Goal: Task Accomplishment & Management: Use online tool/utility

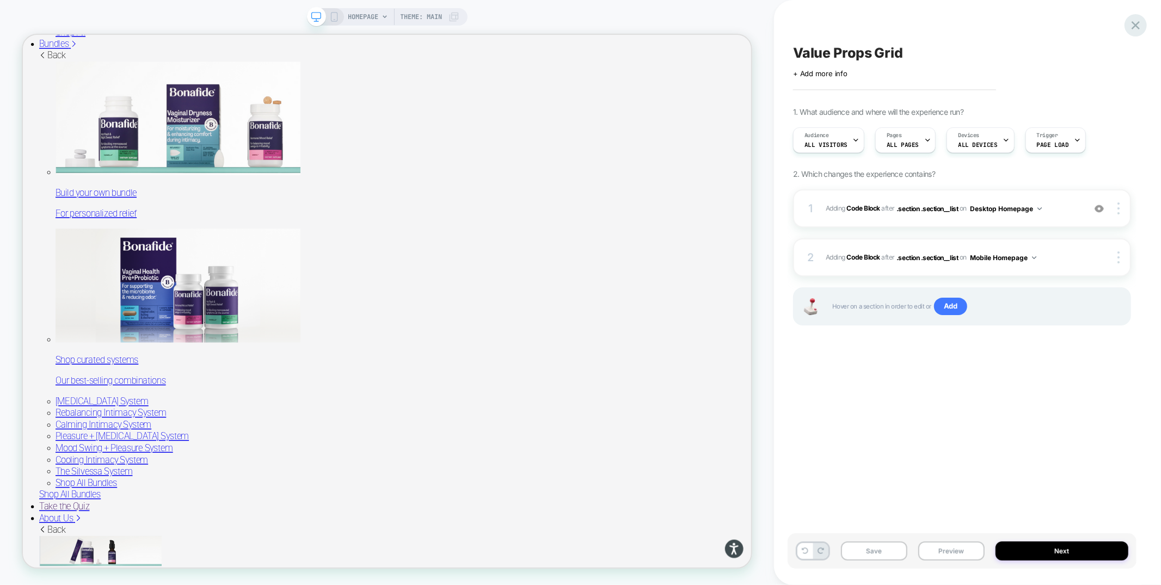
click at [1135, 23] on icon at bounding box center [1135, 25] width 15 height 15
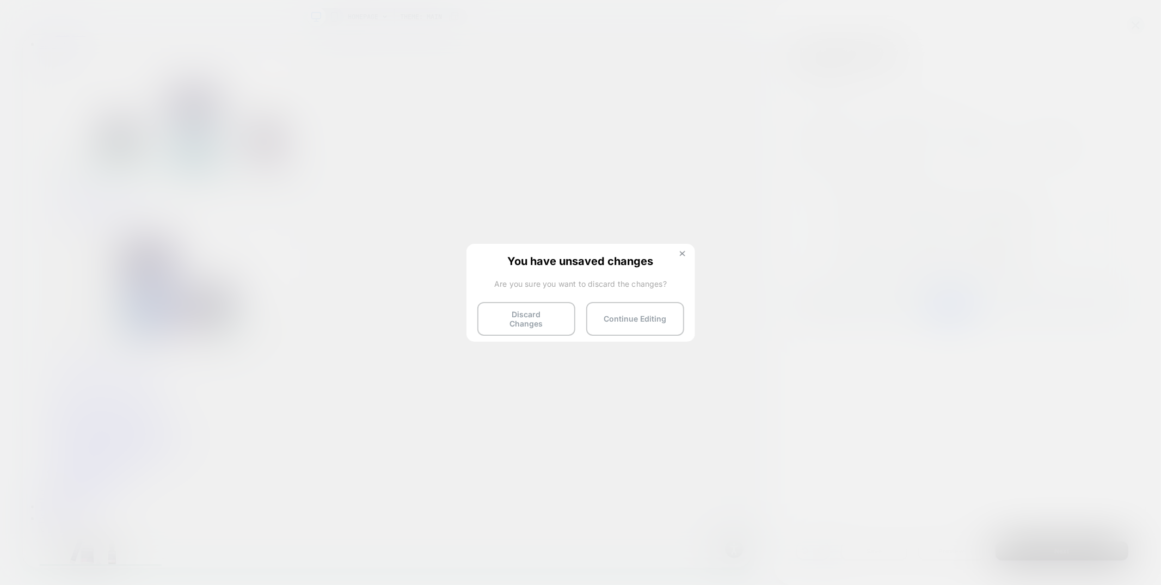
click at [683, 255] on img at bounding box center [682, 253] width 5 height 5
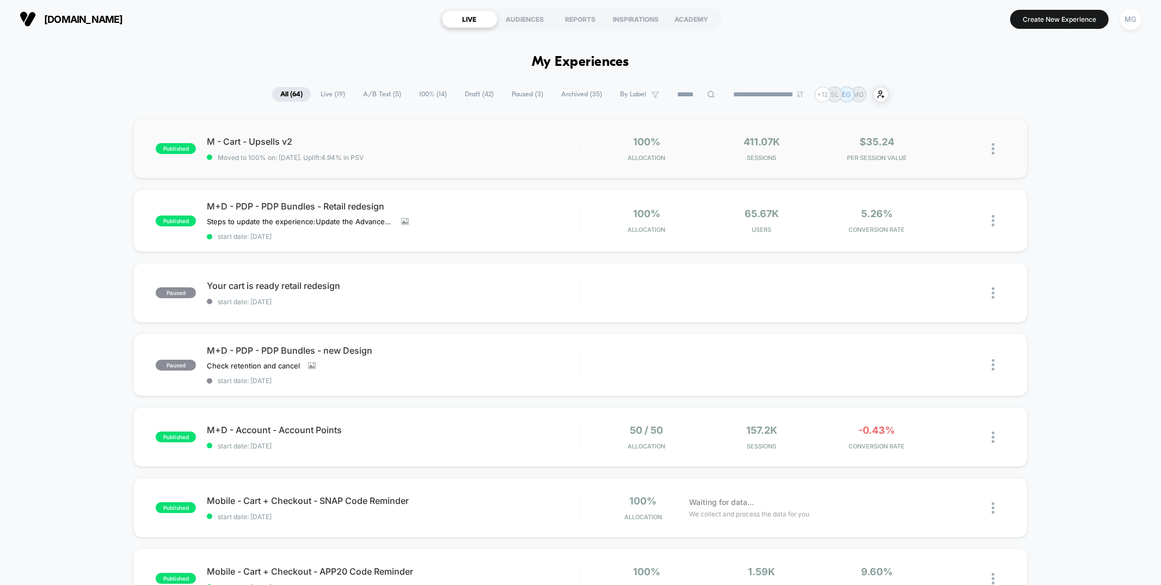
click at [471, 132] on div "published M - Cart - Upsells v2 Moved to 100% on: [DATE] . Uplift: 4.94% in PSV…" at bounding box center [580, 149] width 894 height 60
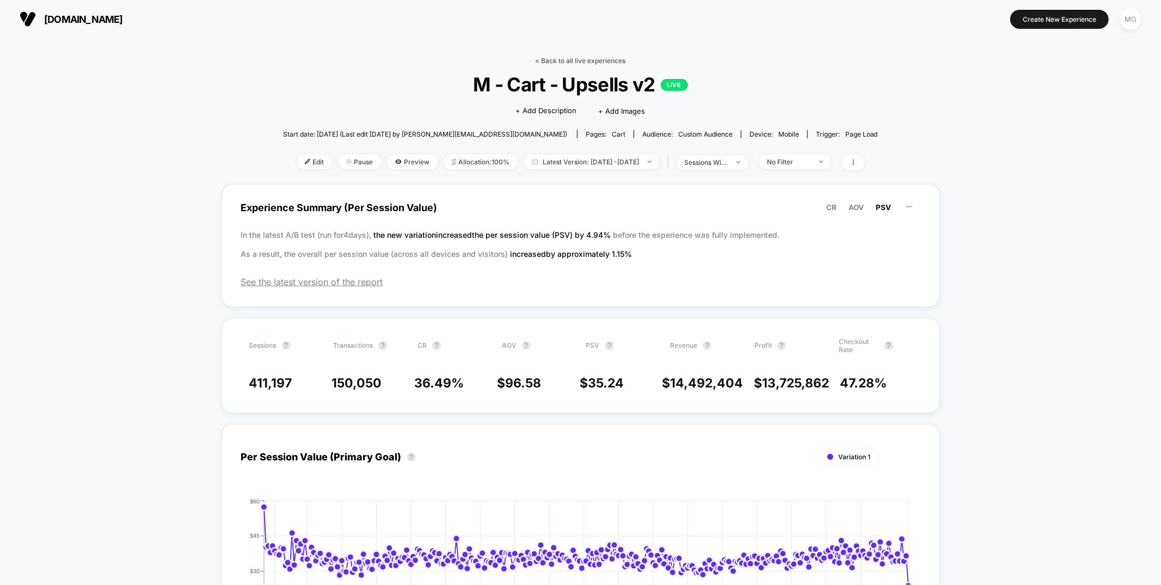
click at [601, 58] on link "< Back to all live experiences" at bounding box center [580, 61] width 90 height 8
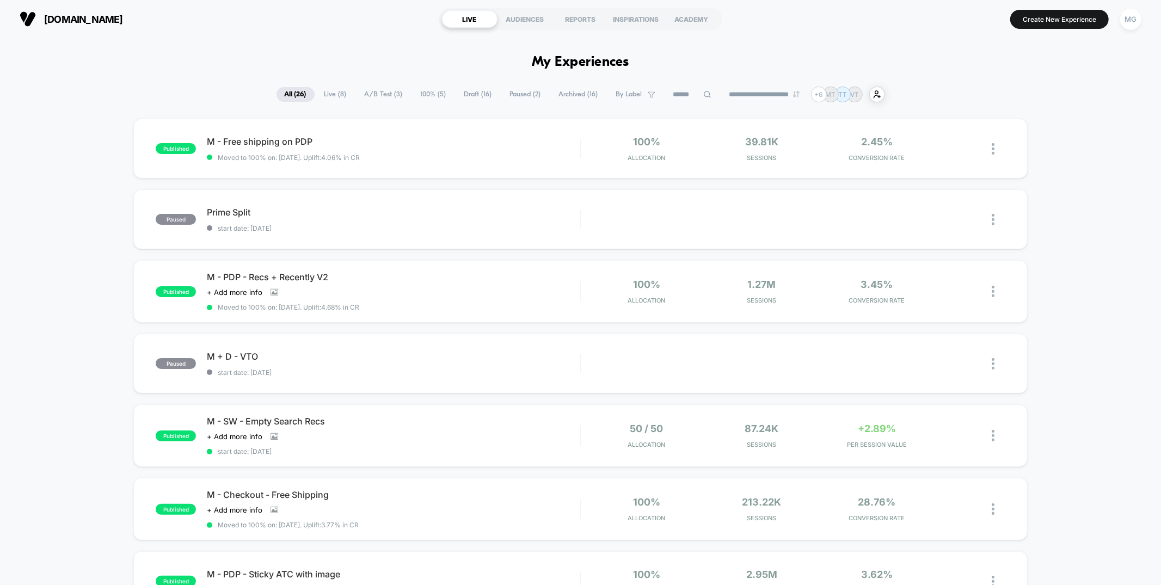
click at [434, 95] on span "100% ( 5 )" at bounding box center [433, 94] width 42 height 15
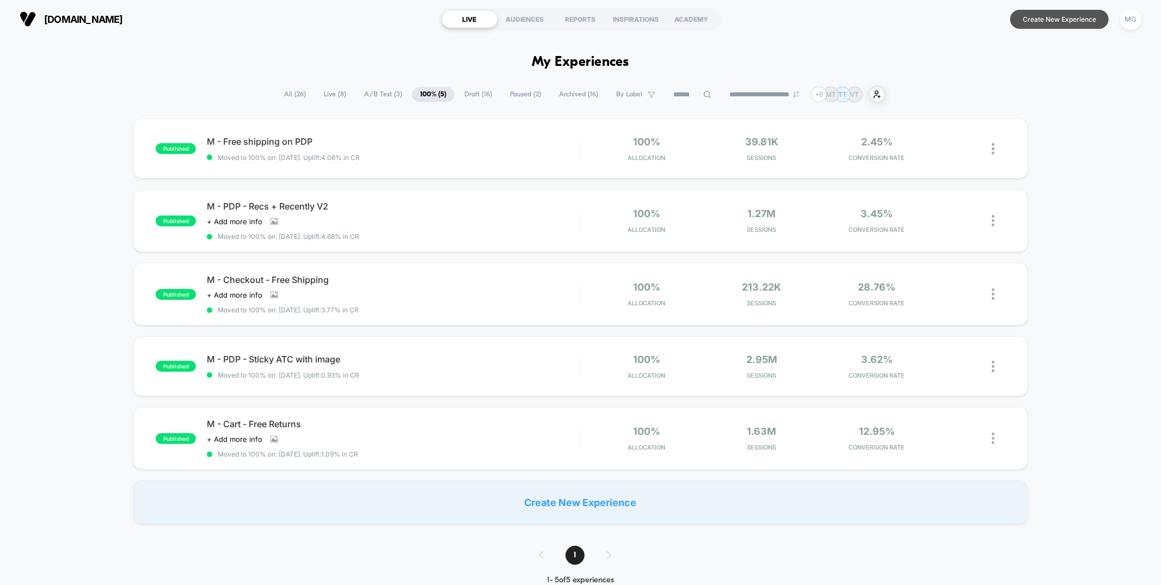
click at [1042, 22] on button "Create New Experience" at bounding box center [1059, 19] width 98 height 19
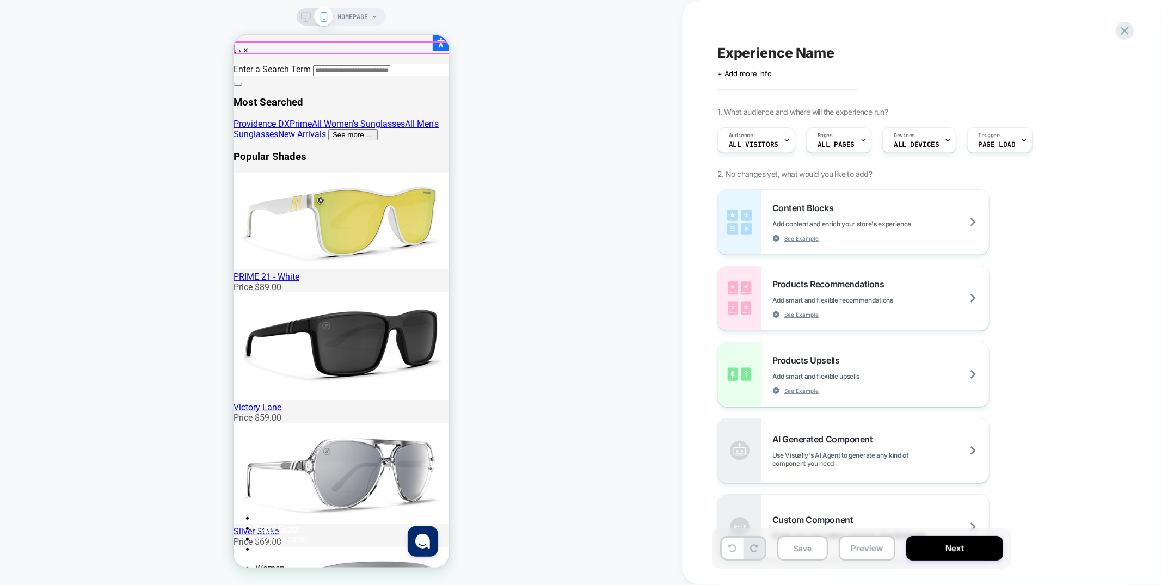
click at [825, 134] on span "Pages" at bounding box center [824, 136] width 15 height 8
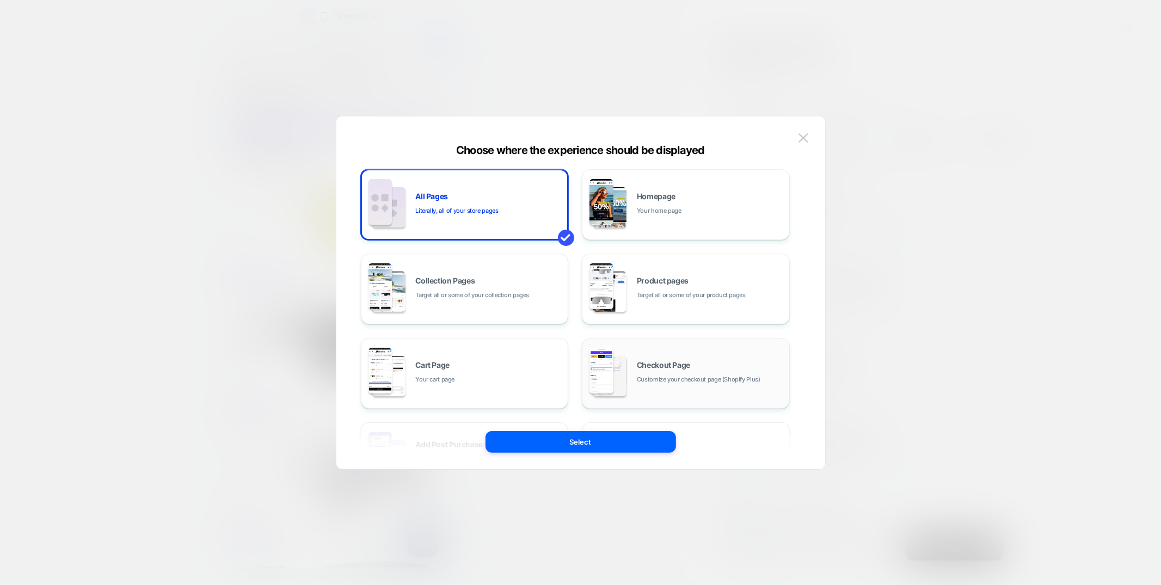
scroll to position [2, 0]
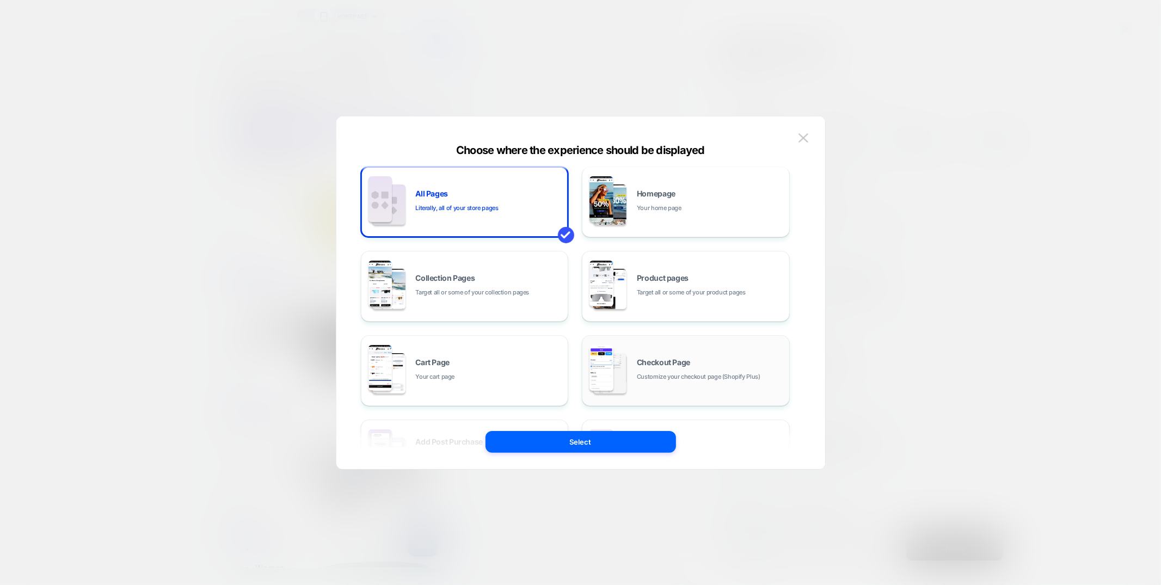
click at [667, 368] on div "Checkout Page Customize your checkout page (Shopify Plus)" at bounding box center [710, 370] width 147 height 23
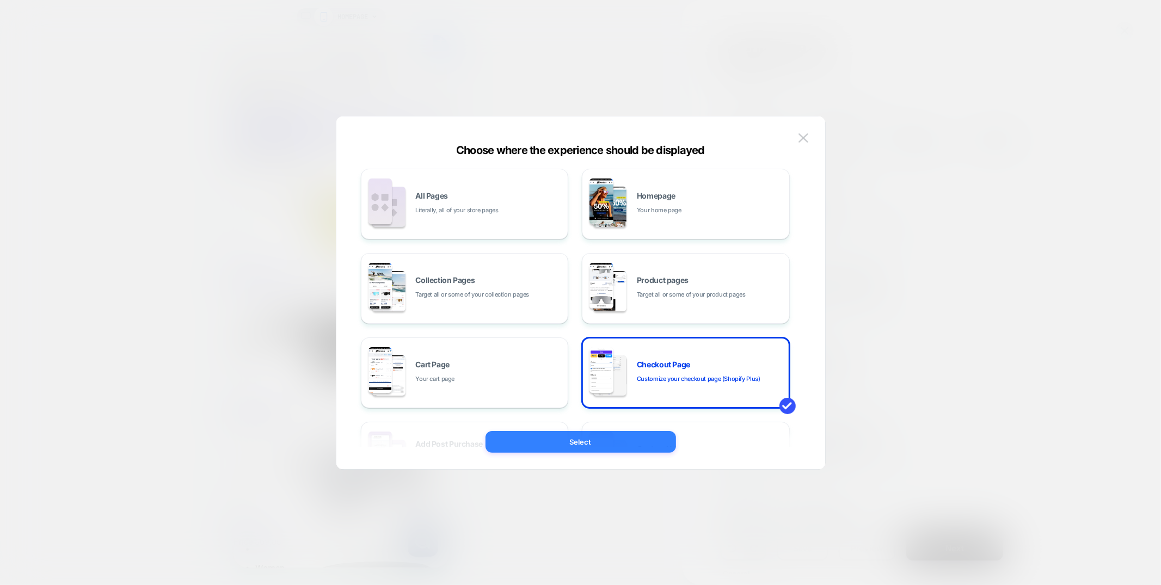
click at [596, 444] on button "Select" at bounding box center [580, 442] width 190 height 22
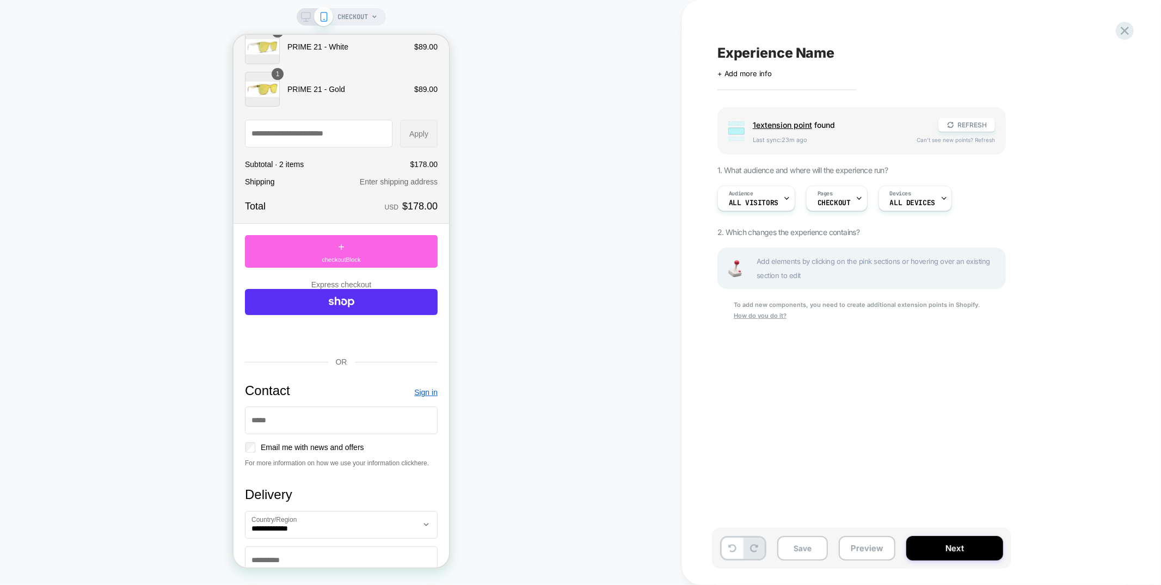
scroll to position [82, 0]
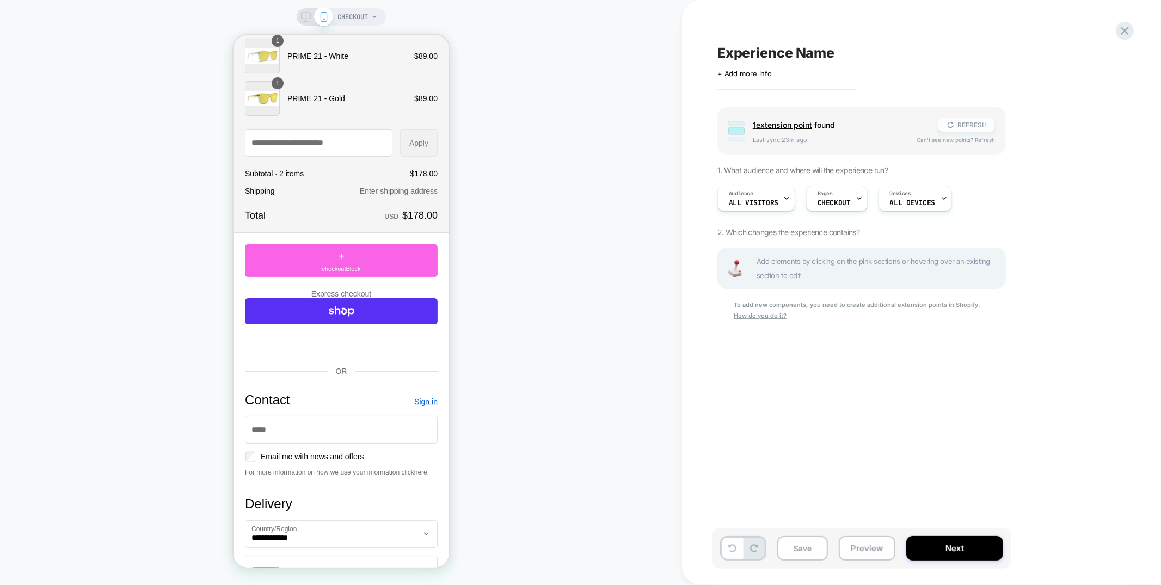
click at [979, 124] on button "REFRESH" at bounding box center [966, 125] width 57 height 14
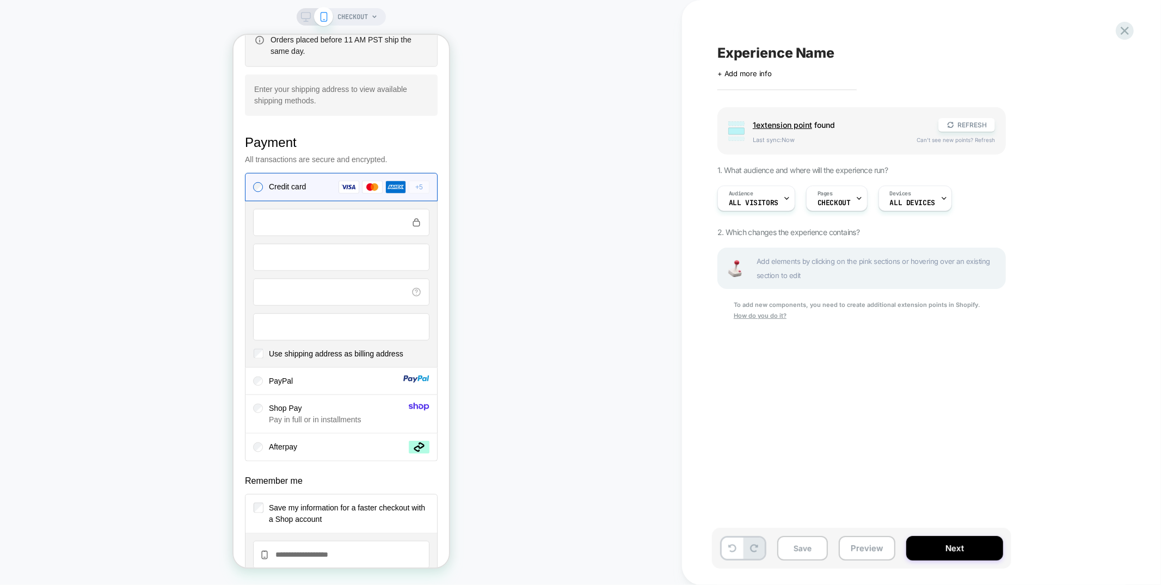
scroll to position [898, 0]
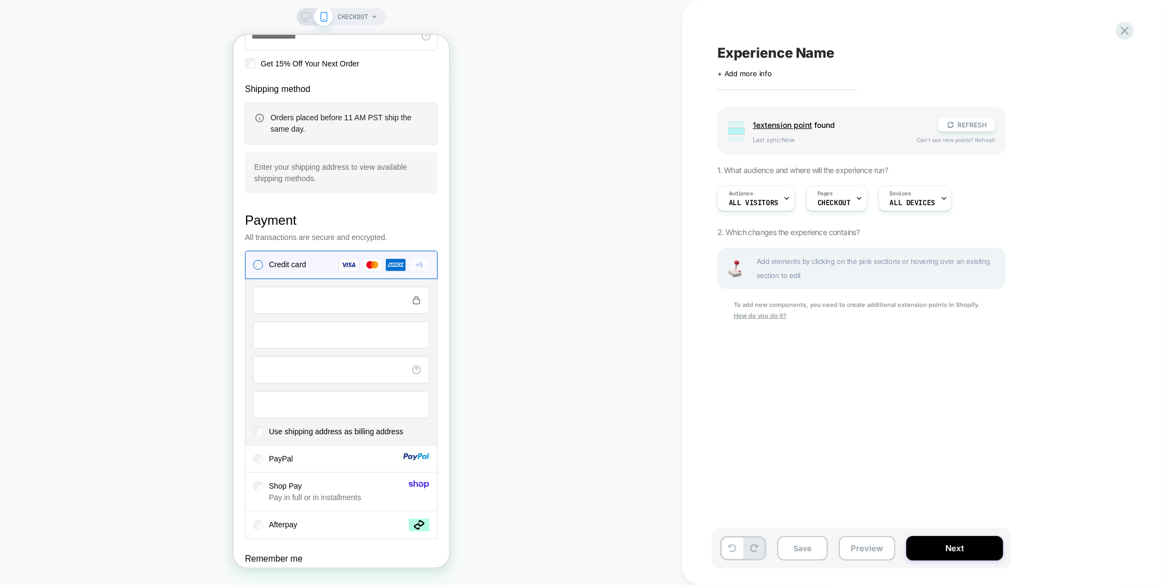
click at [298, 133] on span "Orders placed before 11 AM PST ship the same day." at bounding box center [340, 123] width 141 height 20
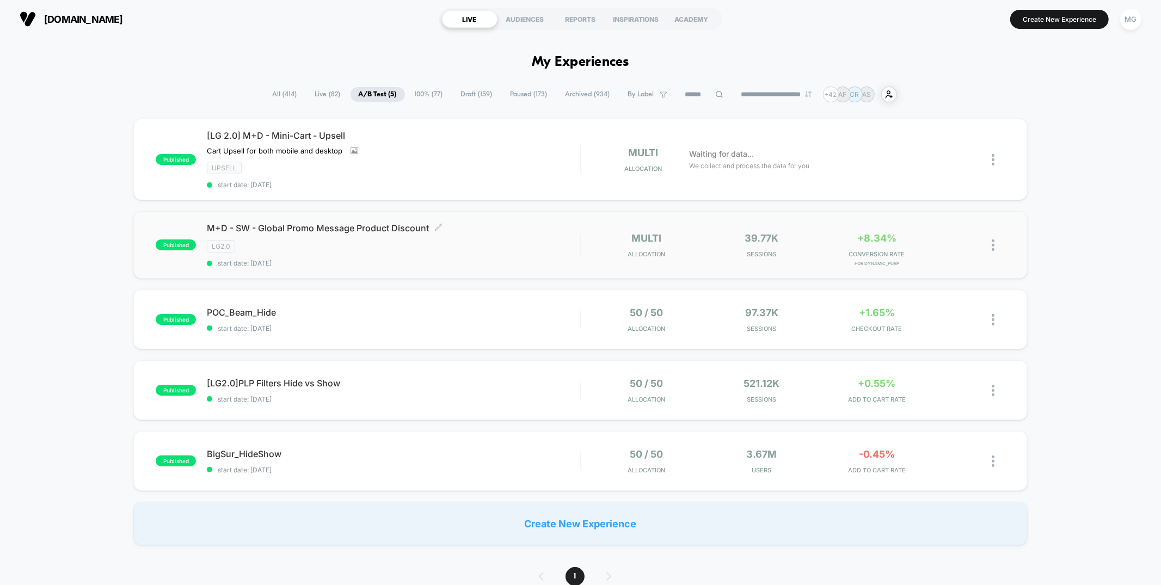
click at [463, 260] on span "start date: [DATE]" at bounding box center [393, 263] width 373 height 8
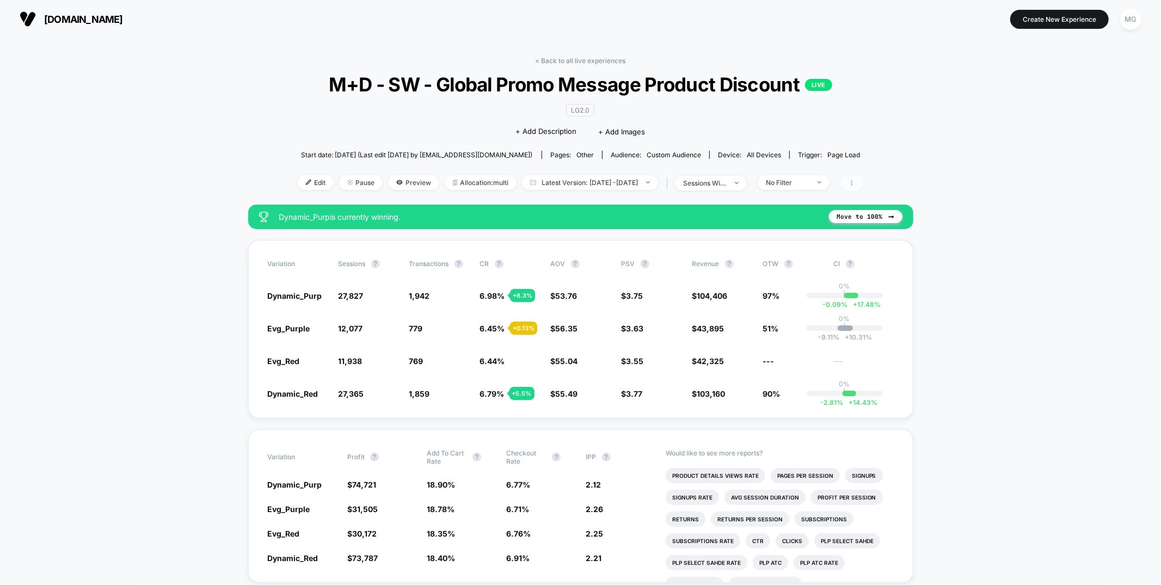
click at [855, 184] on icon at bounding box center [851, 183] width 7 height 7
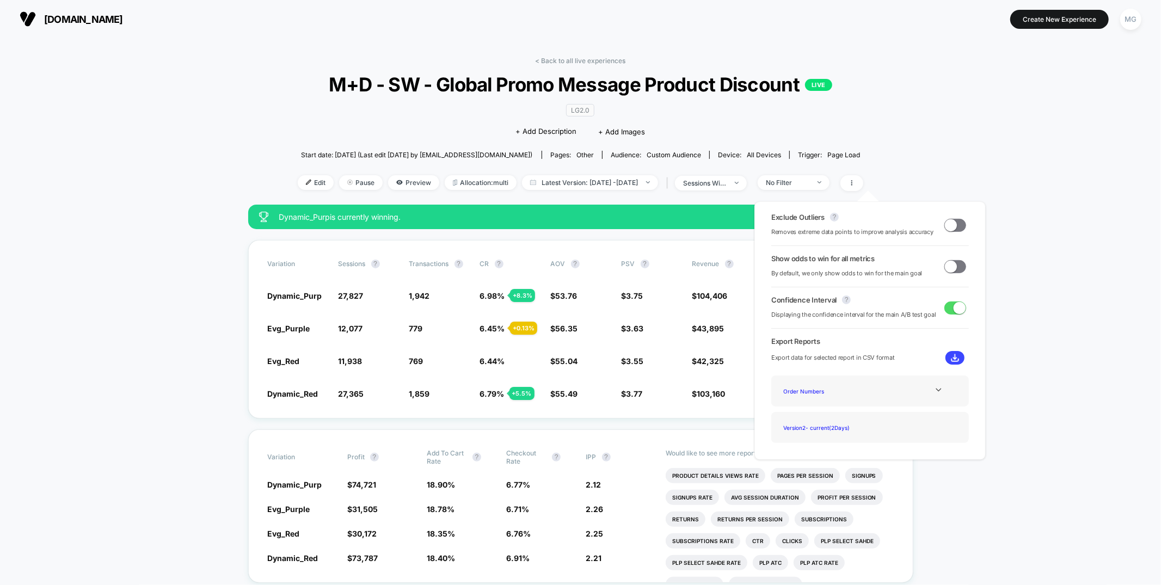
drag, startPoint x: 951, startPoint y: 266, endPoint x: 976, endPoint y: 281, distance: 29.3
click at [951, 266] on span at bounding box center [951, 266] width 12 height 12
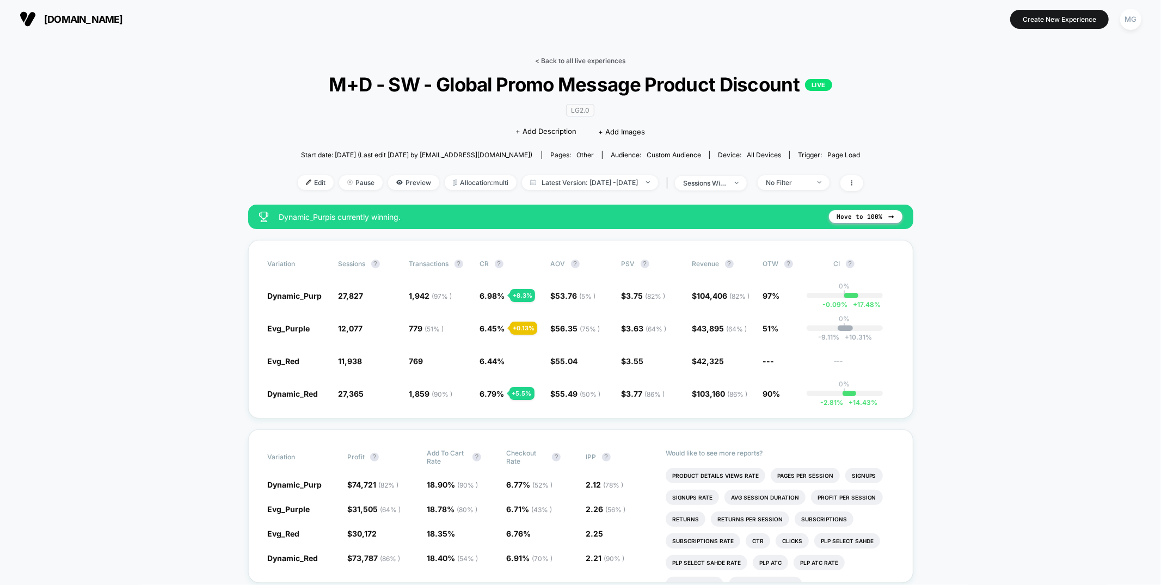
click at [572, 61] on link "< Back to all live experiences" at bounding box center [580, 61] width 90 height 8
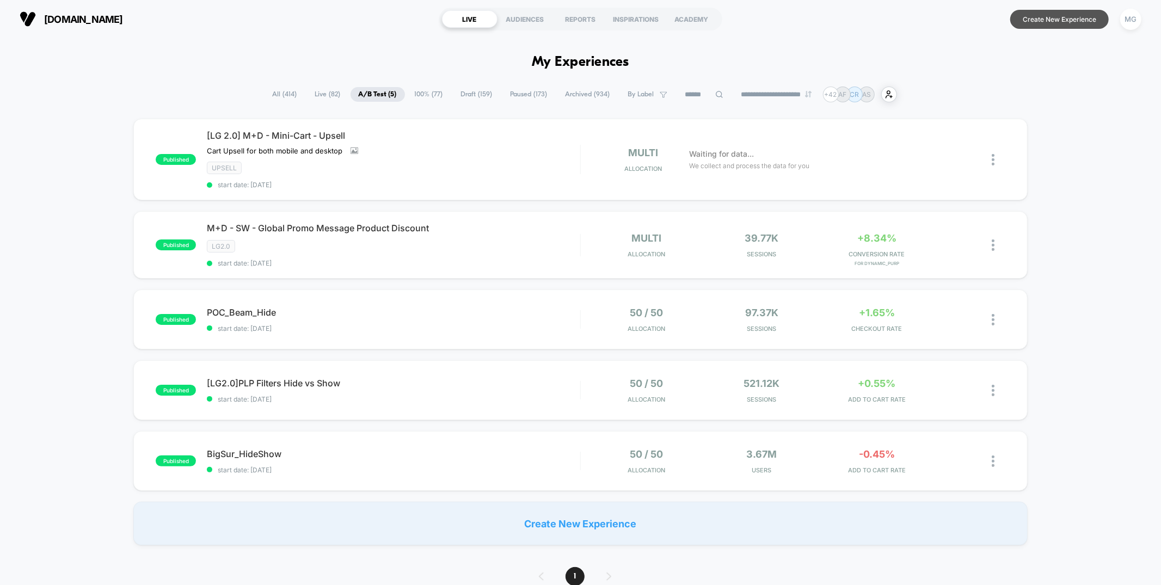
click at [1049, 22] on button "Create New Experience" at bounding box center [1059, 19] width 98 height 19
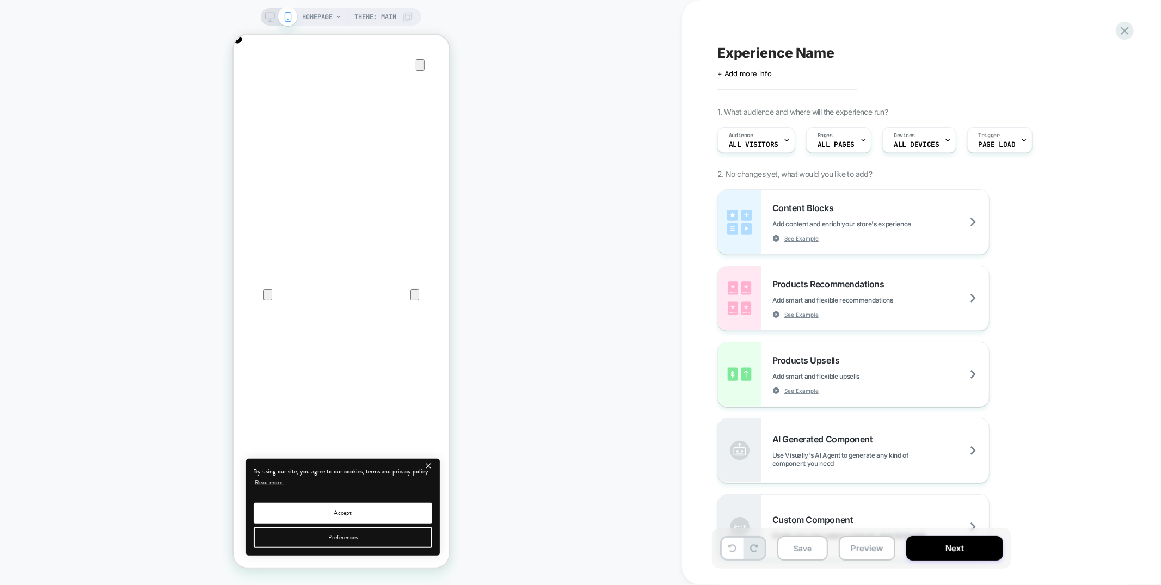
scroll to position [0, 216]
click at [430, 466] on icon "close" at bounding box center [428, 465] width 4 height 4
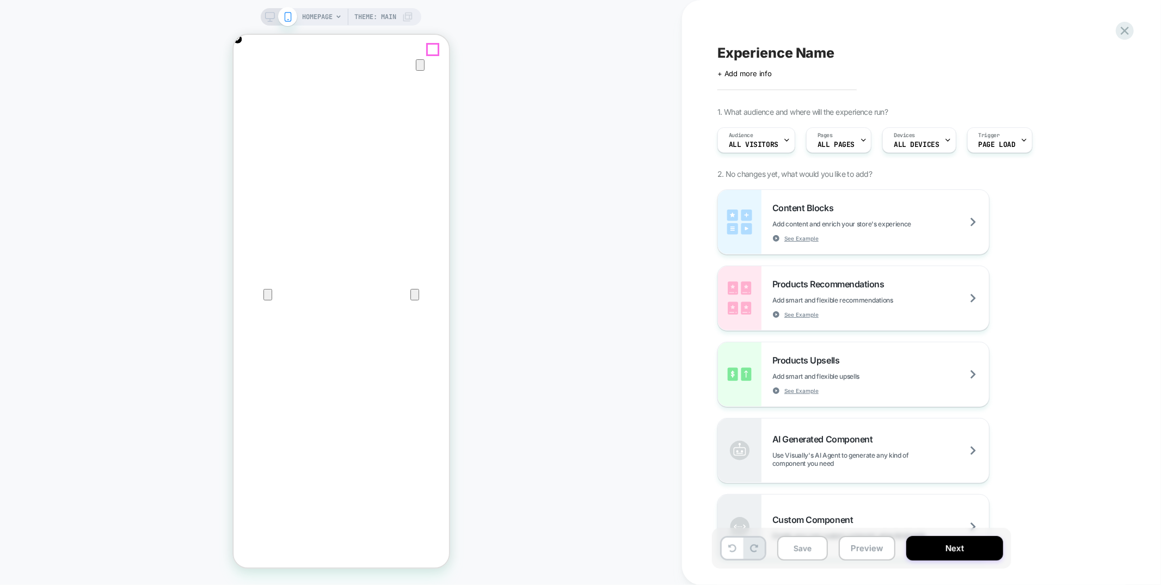
scroll to position [0, 0]
click at [248, 83] on icon "Close" at bounding box center [244, 87] width 8 height 8
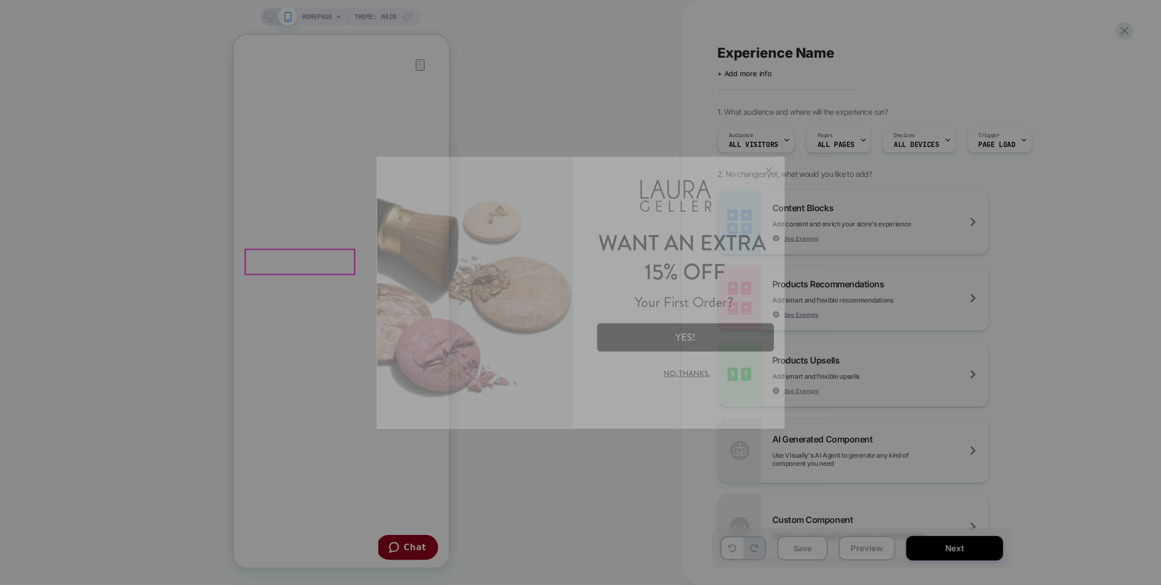
scroll to position [0, 0]
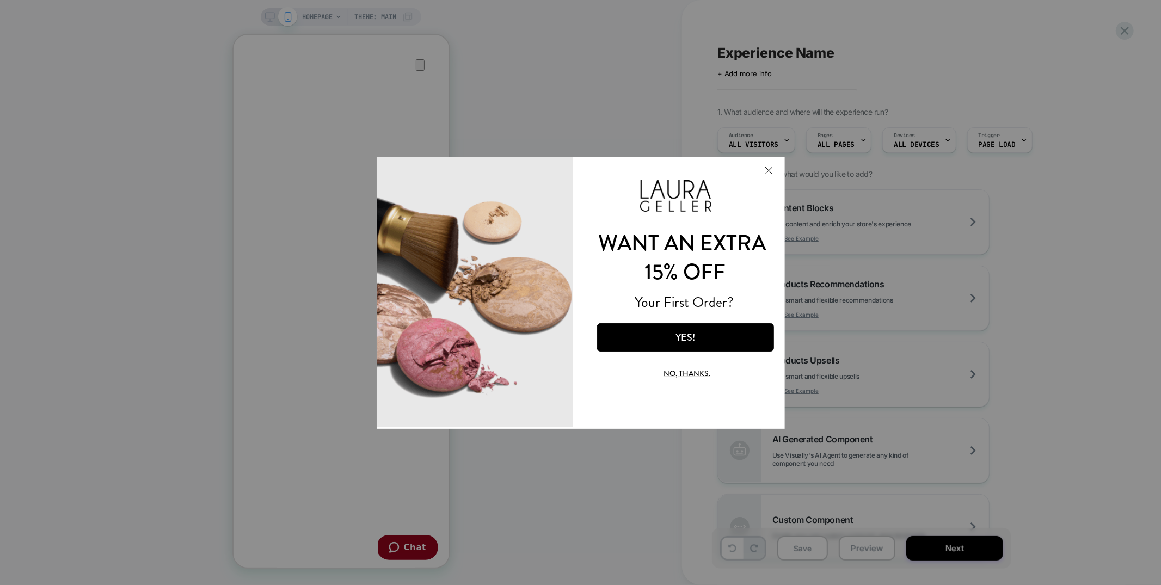
click at [771, 171] on button "Close Modal" at bounding box center [767, 170] width 29 height 26
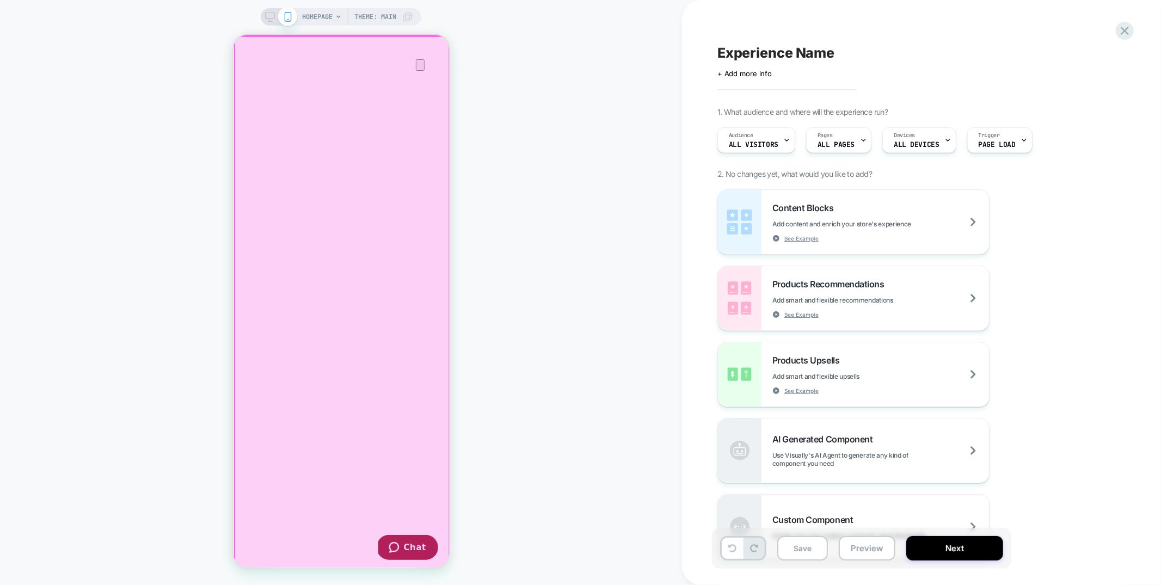
click at [244, 61] on div at bounding box center [341, 302] width 214 height 532
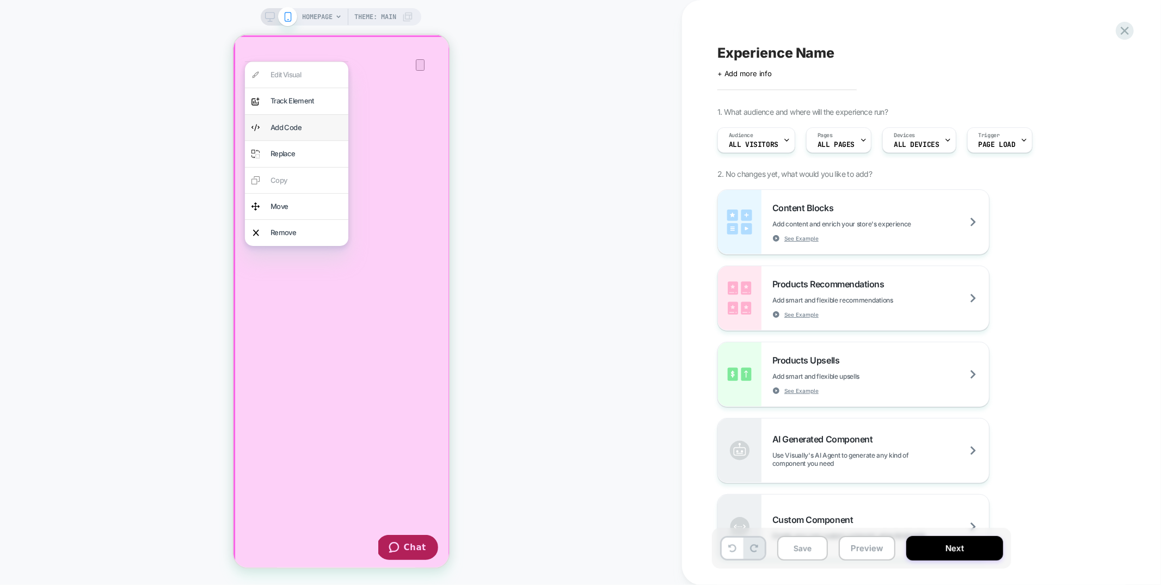
click at [312, 131] on div "Add Code" at bounding box center [305, 127] width 71 height 13
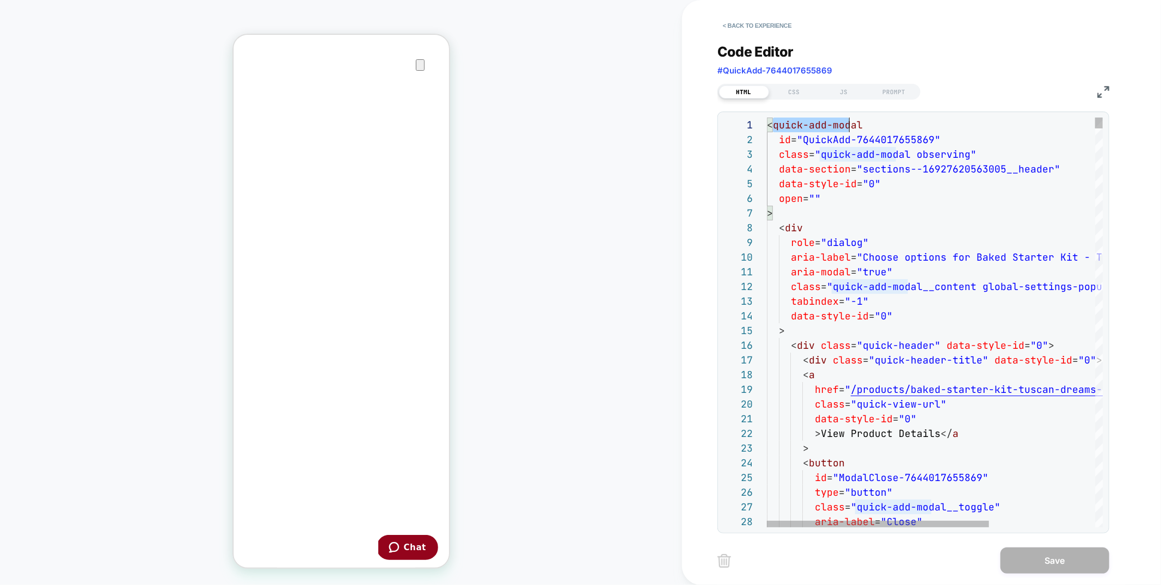
scroll to position [0, 94]
drag, startPoint x: 773, startPoint y: 127, endPoint x: 865, endPoint y: 128, distance: 92.5
click at [795, 81] on div "HTML CSS JS PROMPT" at bounding box center [913, 90] width 392 height 19
click at [796, 85] on div "CSS" at bounding box center [794, 91] width 50 height 13
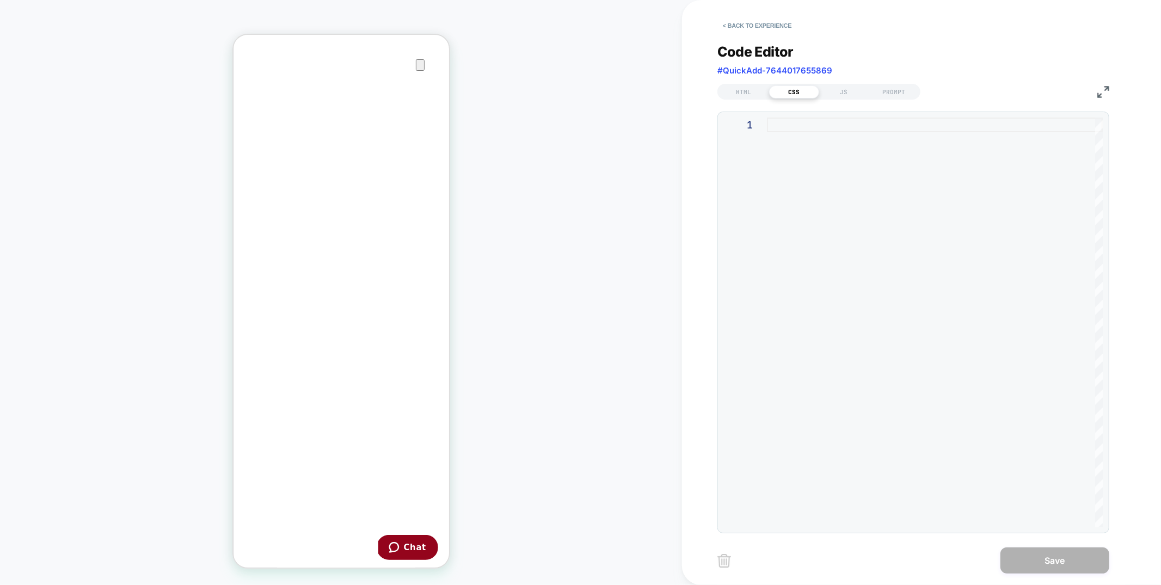
click at [811, 133] on div at bounding box center [935, 323] width 336 height 410
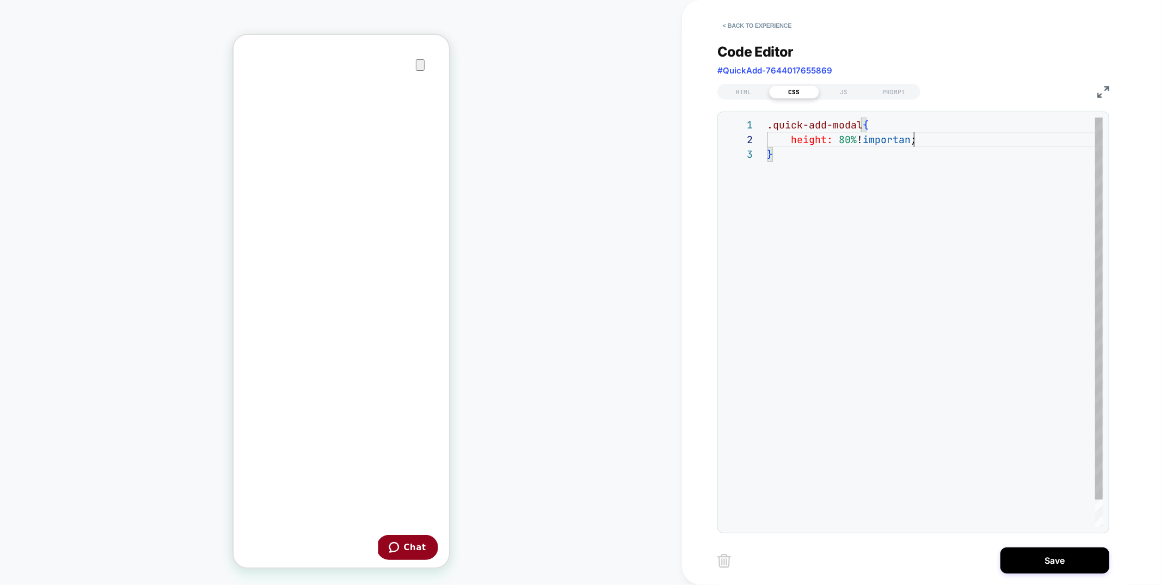
scroll to position [14, 153]
click at [942, 143] on div ".quick-add-modal { height: 80% !important ; }" at bounding box center [935, 337] width 336 height 439
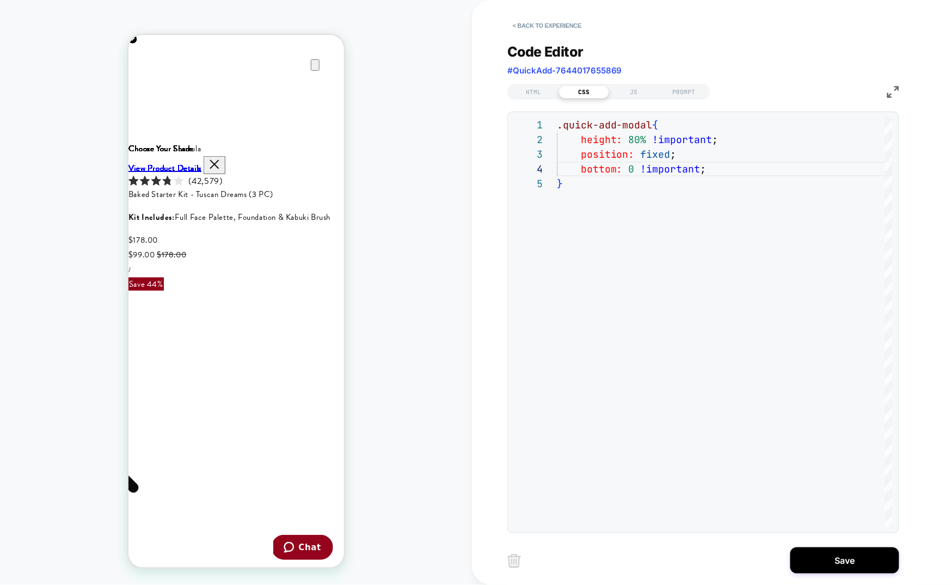
scroll to position [0, 0]
click at [724, 171] on div ".quick-add-modal { height: 80% !important ; position: fixed ; bottom: 0 !import…" at bounding box center [725, 352] width 336 height 469
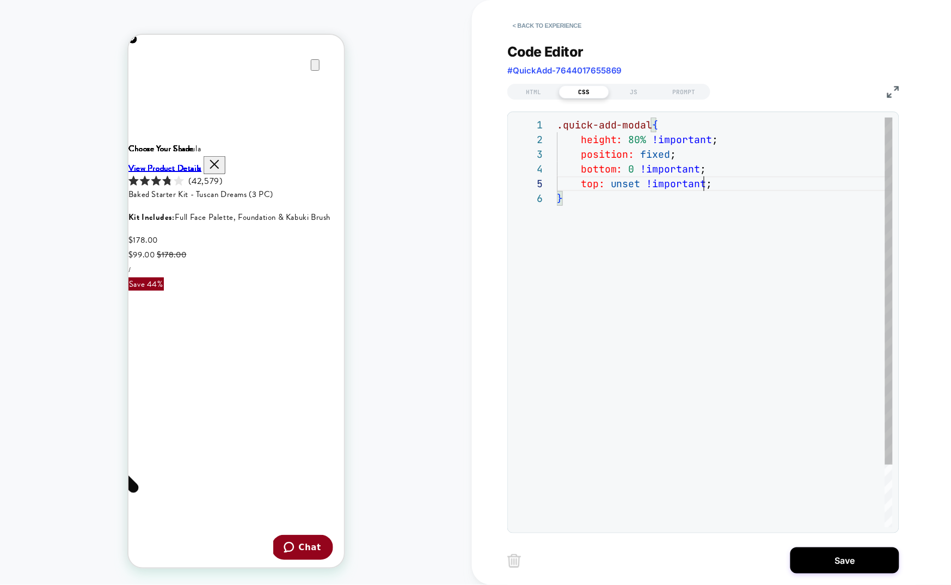
scroll to position [0, 216]
click at [777, 181] on div ".quick-add-modal { height: 80% !important ; position: fixed ; bottom: 0 !import…" at bounding box center [725, 359] width 336 height 483
click at [681, 198] on div ".quick-add-modal { height: 80% !important ; position: fixed ; bottom: 0 !import…" at bounding box center [725, 367] width 336 height 498
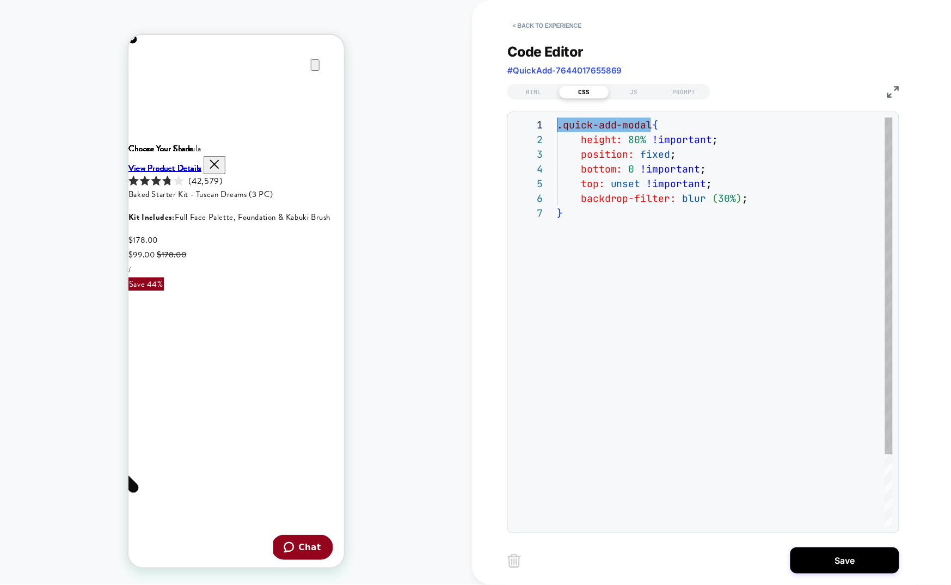
drag, startPoint x: 650, startPoint y: 124, endPoint x: 557, endPoint y: 123, distance: 93.1
click at [557, 123] on div ".quick-add-modal { height: 80% !important ; position: fixed ; bottom: 0 !import…" at bounding box center [725, 367] width 336 height 498
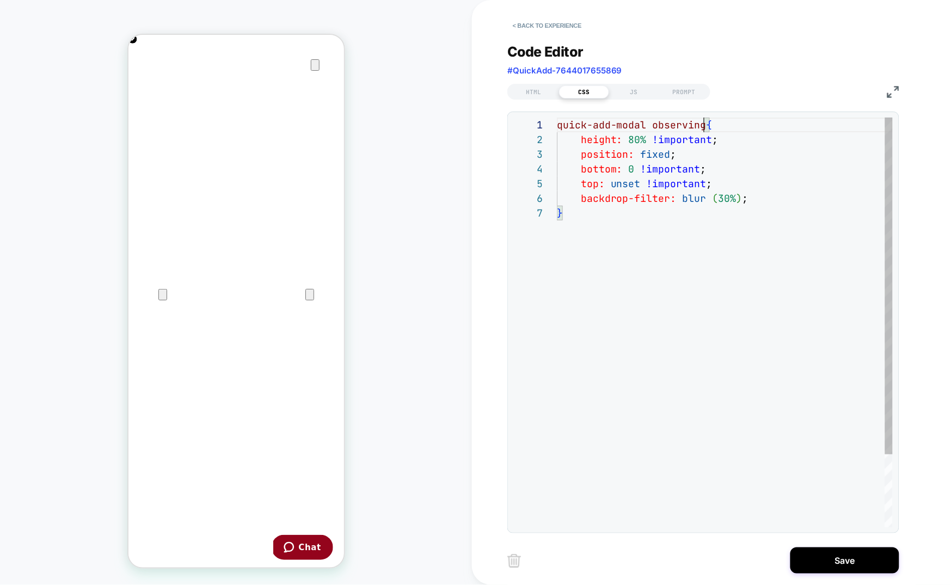
click at [651, 125] on div "quick-add-modal observing { height: 80% !important ; position: fixed ; bottom: …" at bounding box center [725, 367] width 336 height 498
click at [560, 126] on div "quick-add-modal .observing { height: 80% !important ; position: fixed ; bottom:…" at bounding box center [725, 367] width 336 height 498
drag, startPoint x: 717, startPoint y: 122, endPoint x: 551, endPoint y: 119, distance: 166.0
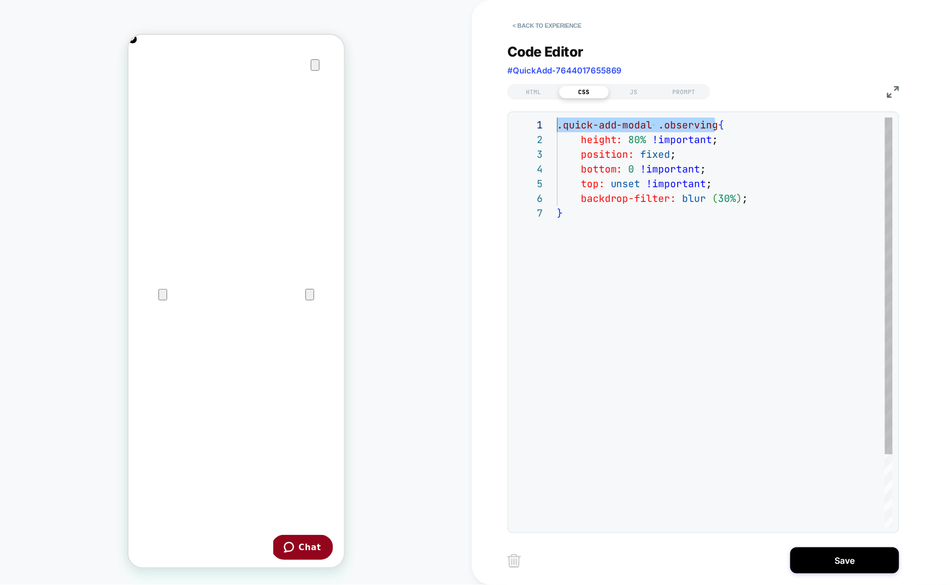
click at [557, 119] on div ".quick-add-modal .observing { height: 80% !important ; position: fixed ; bottom…" at bounding box center [725, 367] width 336 height 498
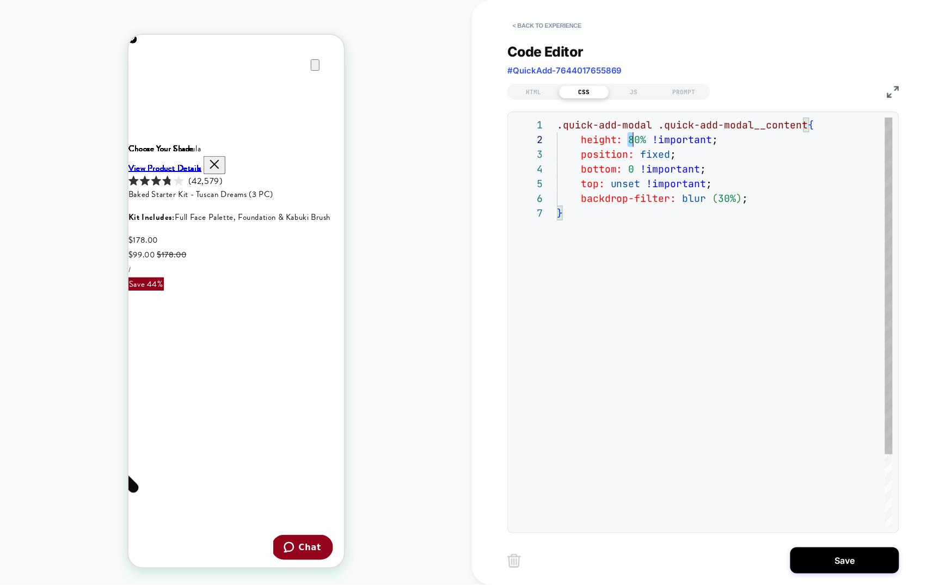
scroll to position [14, 76]
click at [632, 137] on div ".quick-add-modal .quick-add-modal__content { height: 80% !important ; position:…" at bounding box center [725, 367] width 336 height 498
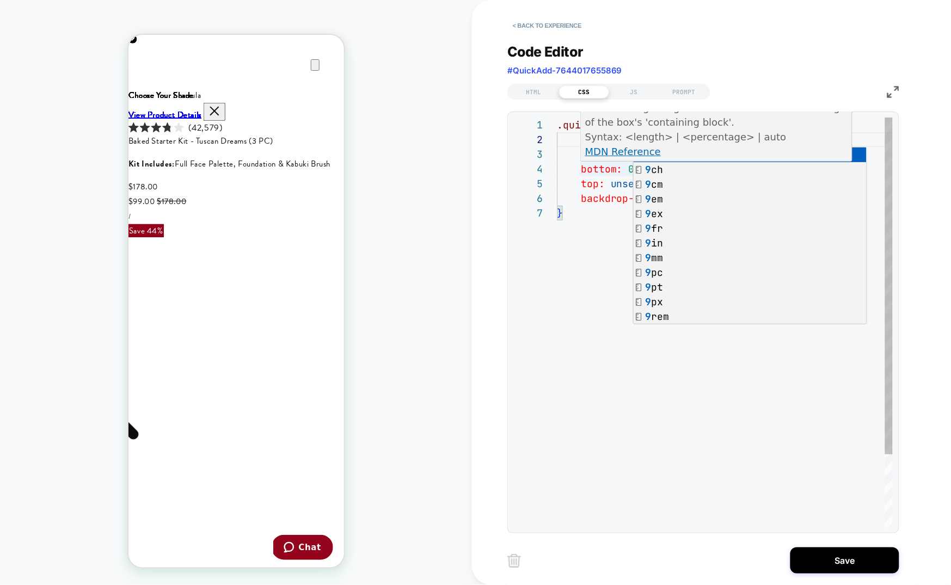
scroll to position [0, 216]
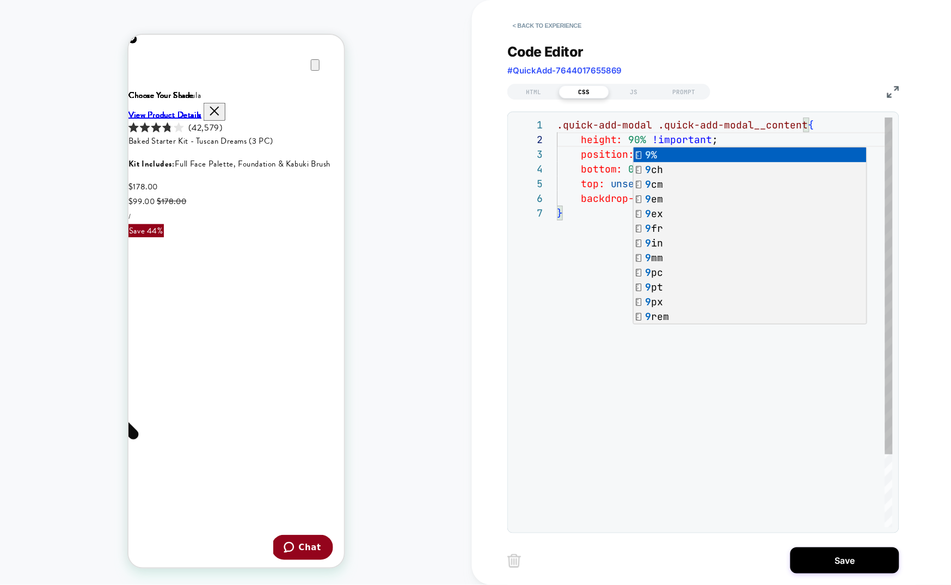
click at [561, 294] on div ".quick-add-modal .quick-add-modal__content { height: 90% !important ; position:…" at bounding box center [725, 367] width 336 height 498
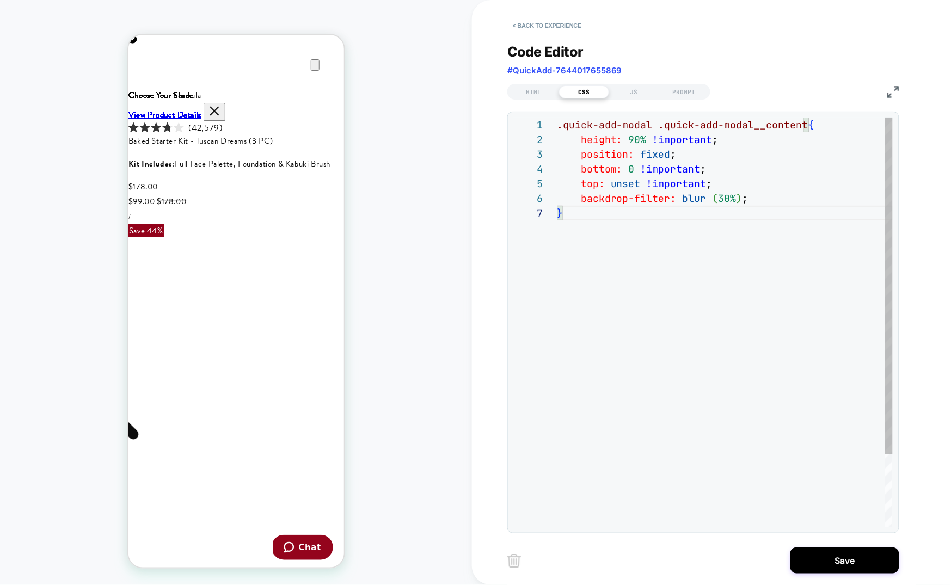
scroll to position [73, 188]
click at [790, 202] on div ".quick-add-modal .quick-add-modal__content { height: 90% !important ; position:…" at bounding box center [725, 367] width 336 height 498
drag, startPoint x: 721, startPoint y: 200, endPoint x: 713, endPoint y: 200, distance: 8.2
click at [713, 200] on div ".quick-add-modal .quick-add-modal__content { height: 90% !important ; position:…" at bounding box center [725, 374] width 336 height 513
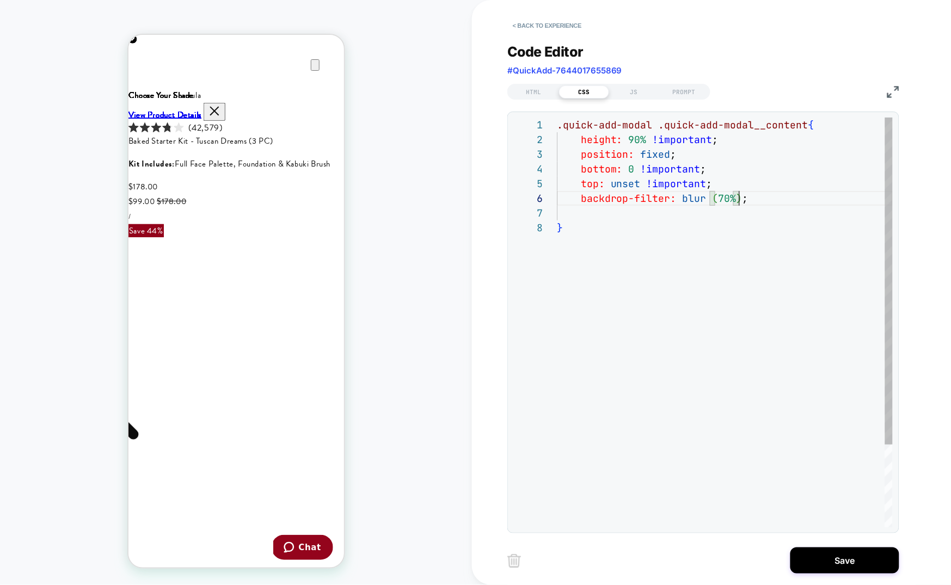
scroll to position [73, 182]
click at [740, 199] on div ".quick-add-modal .quick-add-modal__content { height: 90% !important ; position:…" at bounding box center [725, 374] width 336 height 513
type textarea "**********"
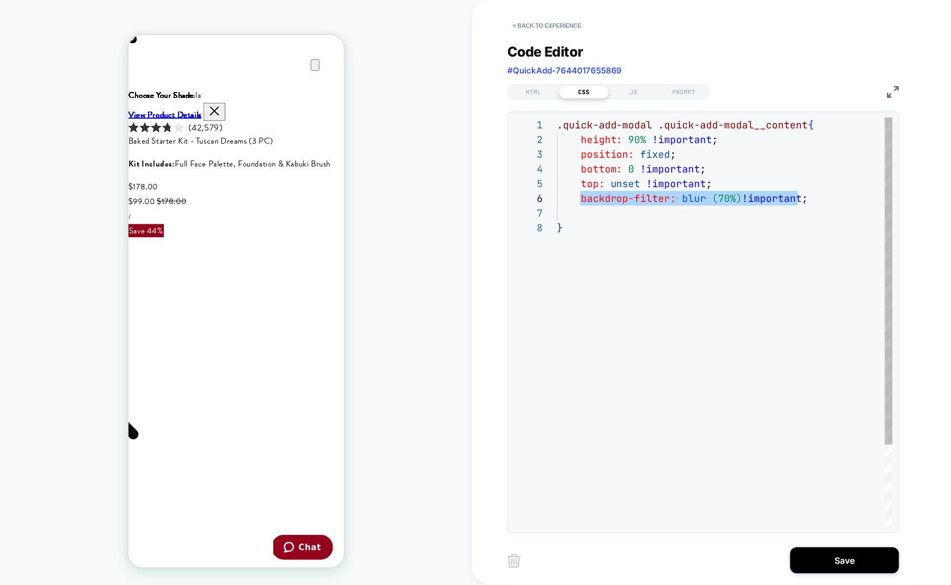
drag, startPoint x: 581, startPoint y: 202, endPoint x: 800, endPoint y: 204, distance: 218.8
click at [800, 204] on div ".quick-add-modal .quick-add-modal__content { height: 90% !important ; position:…" at bounding box center [725, 374] width 336 height 513
click at [823, 201] on div ".quick-add-modal .quick-add-modal__content { height: 90% !important ; position:…" at bounding box center [725, 374] width 336 height 513
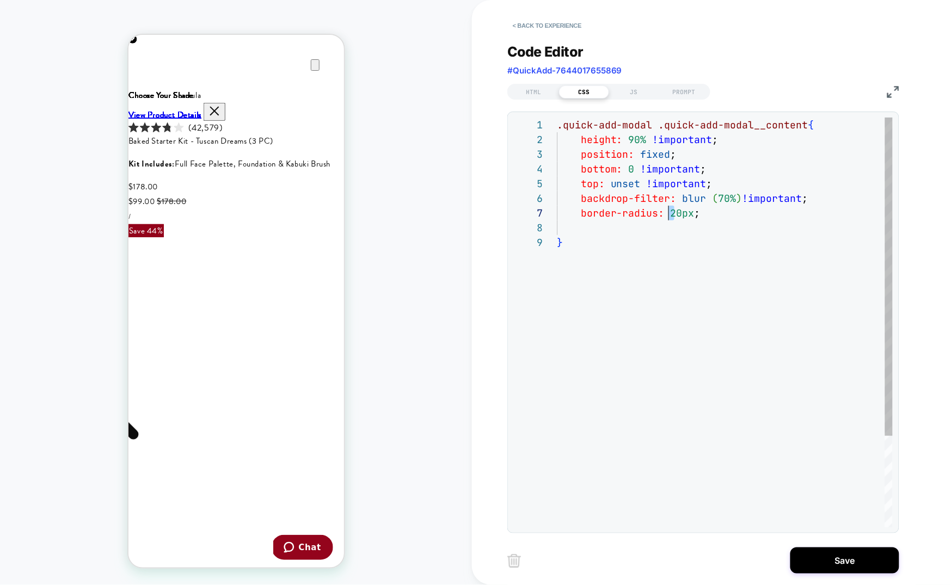
click at [668, 215] on div ".quick-add-modal .quick-add-modal__content { height: 90% !important ; position:…" at bounding box center [725, 381] width 336 height 527
drag, startPoint x: 676, startPoint y: 214, endPoint x: 670, endPoint y: 214, distance: 6.5
click at [670, 214] on div ".quick-add-modal .quick-add-modal__content { height: 90% !important ; position:…" at bounding box center [725, 381] width 336 height 527
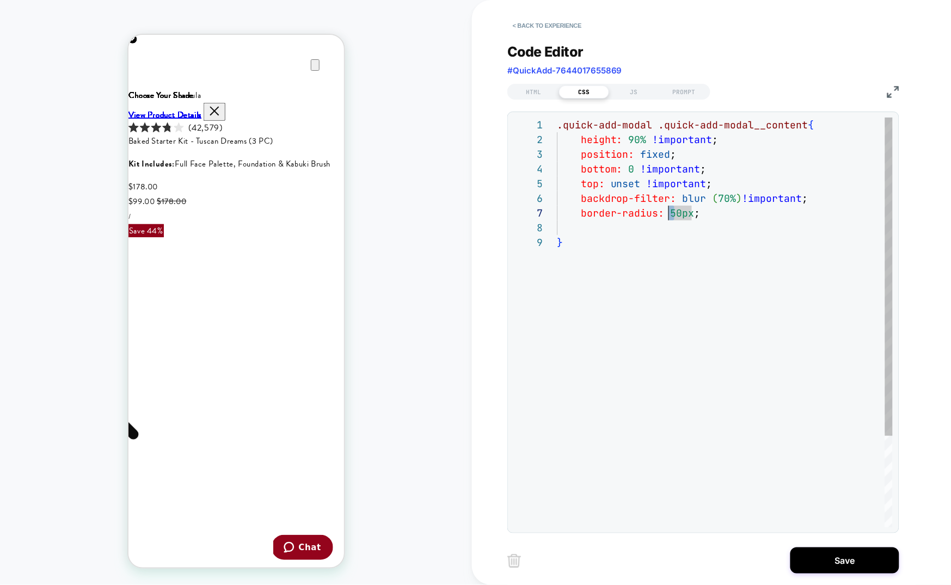
drag, startPoint x: 673, startPoint y: 214, endPoint x: 667, endPoint y: 214, distance: 6.0
click at [667, 214] on div ".quick-add-modal .quick-add-modal__content { height: 90% !important ; position:…" at bounding box center [725, 381] width 336 height 527
click at [658, 214] on div ".quick-add-modal .quick-add-modal__content { height: 90% !important ; position:…" at bounding box center [725, 381] width 336 height 527
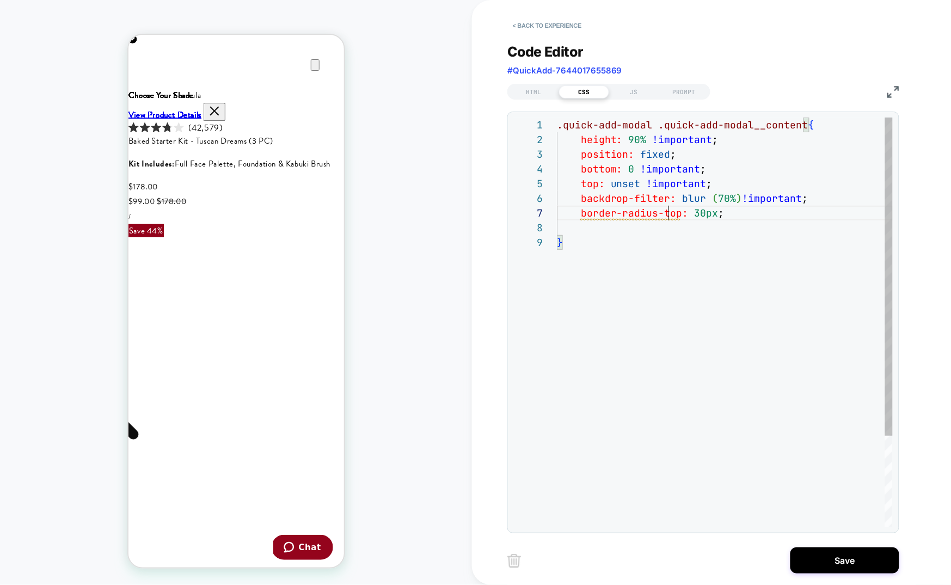
click at [667, 216] on div ".quick-add-modal .quick-add-modal__content { height: 90% !important ; position:…" at bounding box center [725, 381] width 336 height 527
drag, startPoint x: 704, startPoint y: 211, endPoint x: 620, endPoint y: 213, distance: 83.8
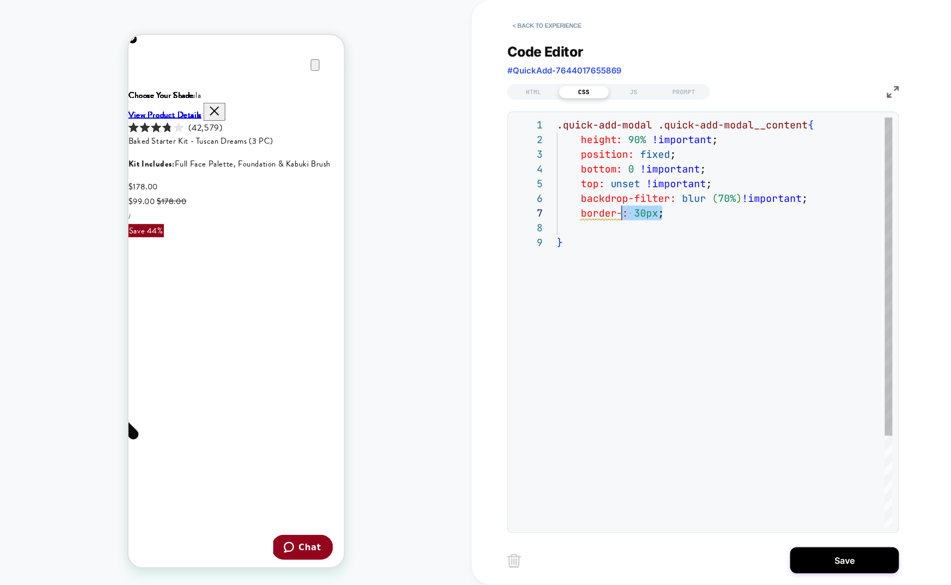
click at [620, 213] on div ".quick-add-modal .quick-add-modal__content { height: 90% !important ; position:…" at bounding box center [725, 381] width 336 height 527
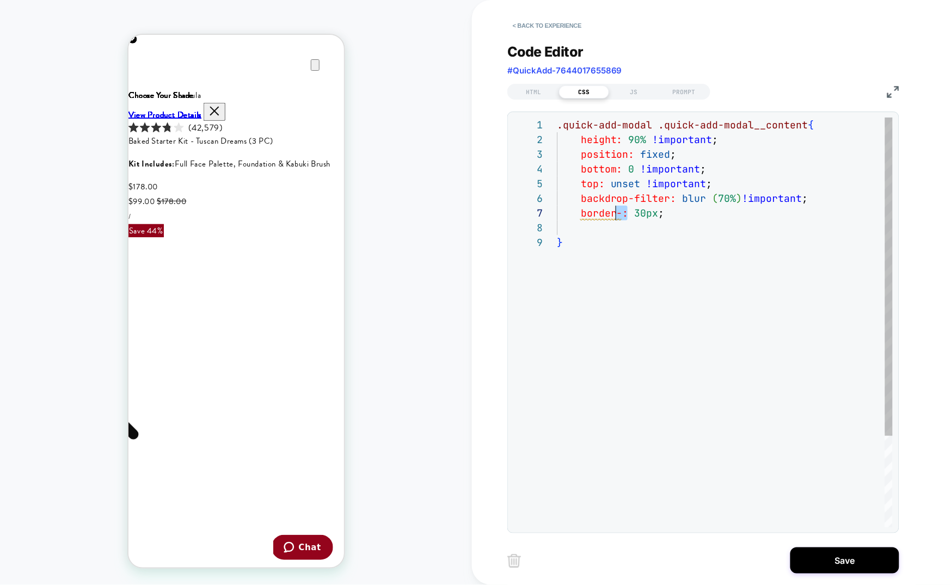
scroll to position [88, 0]
click at [824, 198] on div ".quick-add-modal .quick-add-modal__content { height: 90% !important ; position:…" at bounding box center [725, 374] width 336 height 513
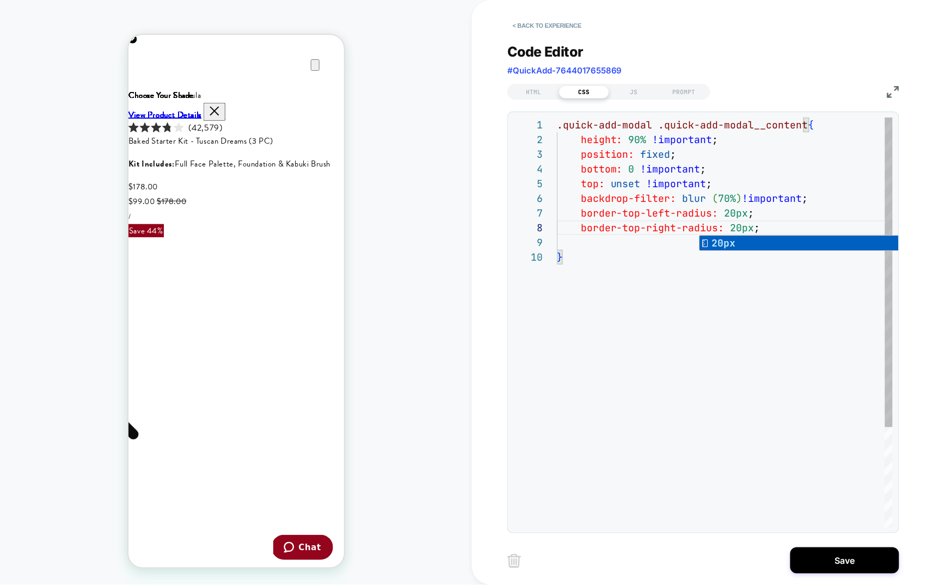
scroll to position [0, 216]
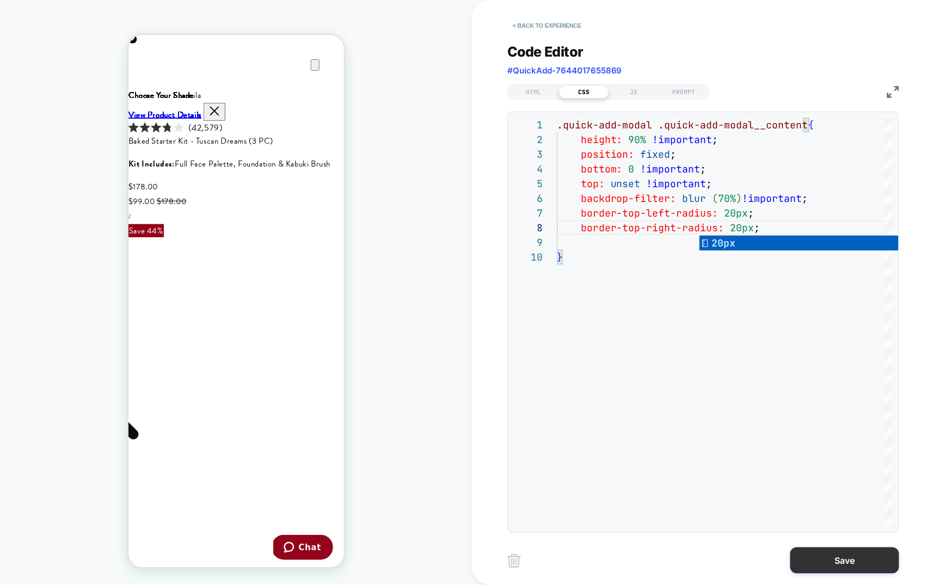
type textarea "**********"
click at [806, 559] on button "Save" at bounding box center [844, 560] width 109 height 26
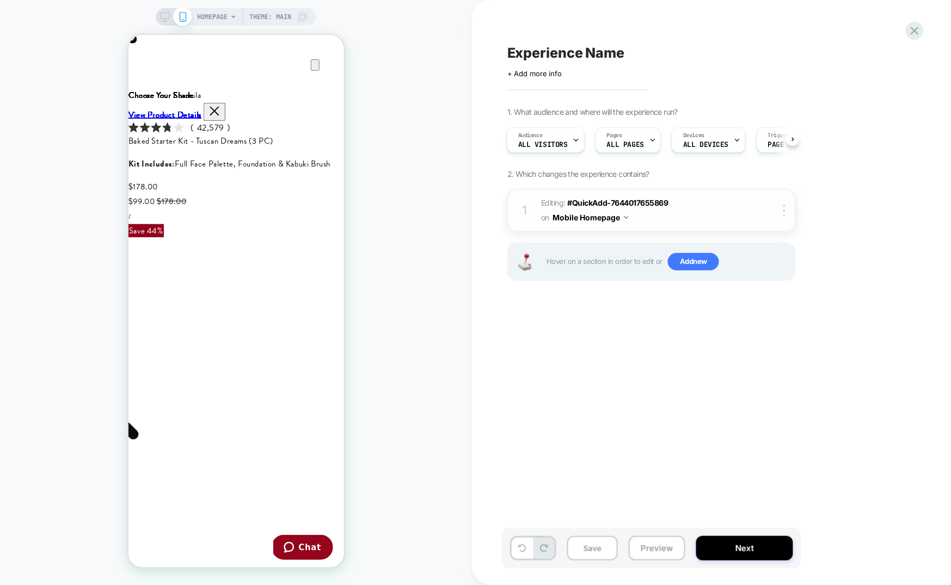
scroll to position [0, 433]
click at [670, 214] on span "Editing : #QuickAdd-7644017655869 #QuickAdd-7644017655869 on Mobile Homepage" at bounding box center [644, 210] width 207 height 29
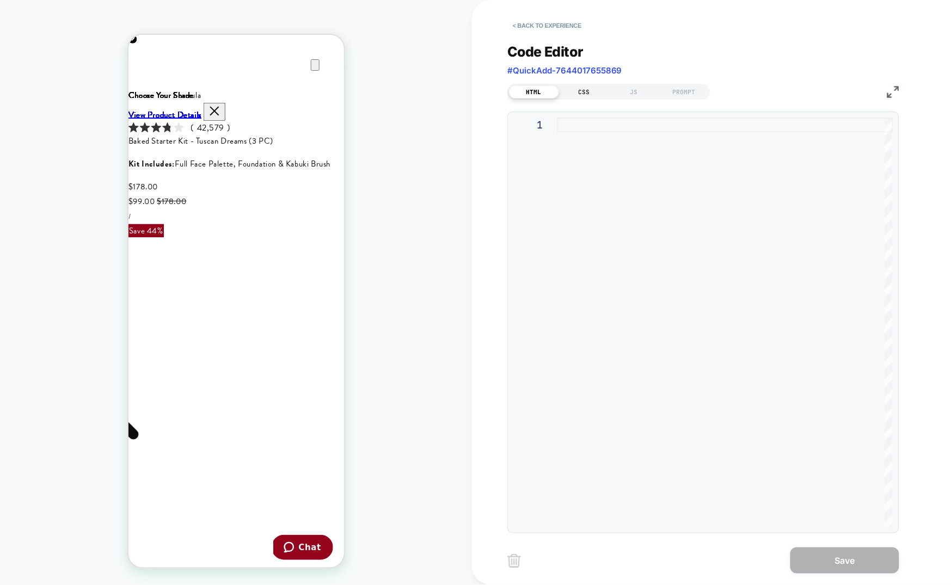
click at [581, 94] on div "CSS" at bounding box center [584, 91] width 50 height 13
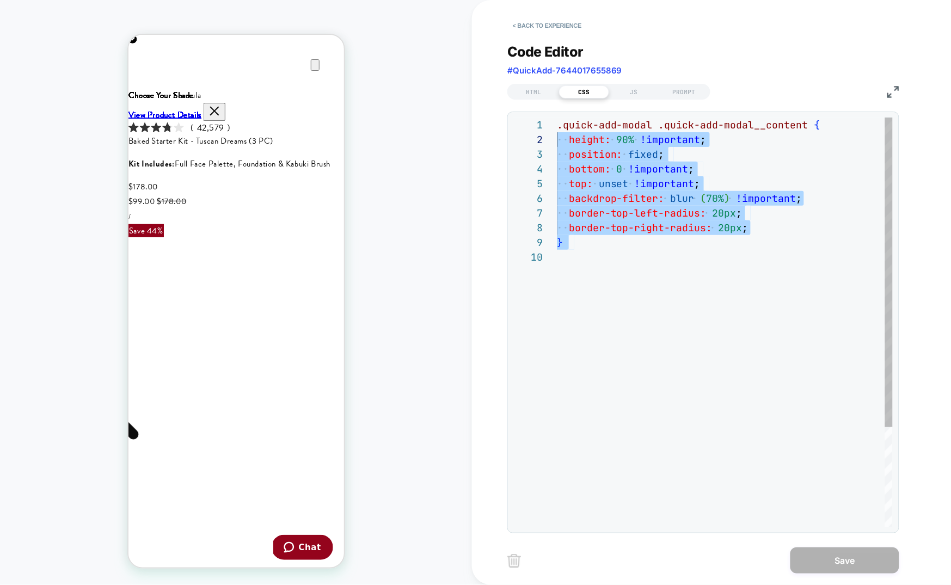
scroll to position [0, 0]
drag, startPoint x: 601, startPoint y: 259, endPoint x: 542, endPoint y: 118, distance: 153.2
click at [557, 118] on div ".quick-add-modal .quick-add-modal__content { height: 90% !important ; position:…" at bounding box center [725, 389] width 336 height 542
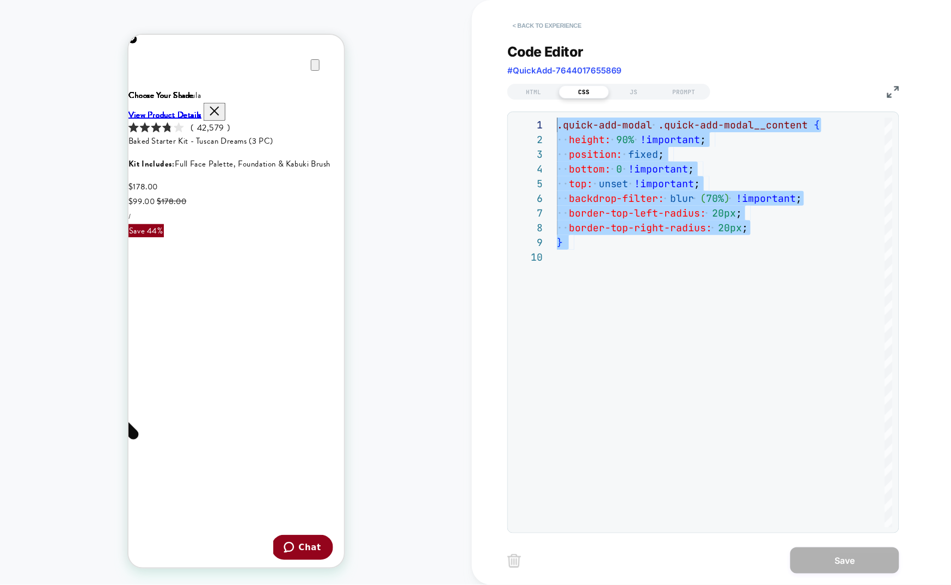
click at [565, 24] on button "< Back to experience" at bounding box center [546, 25] width 79 height 17
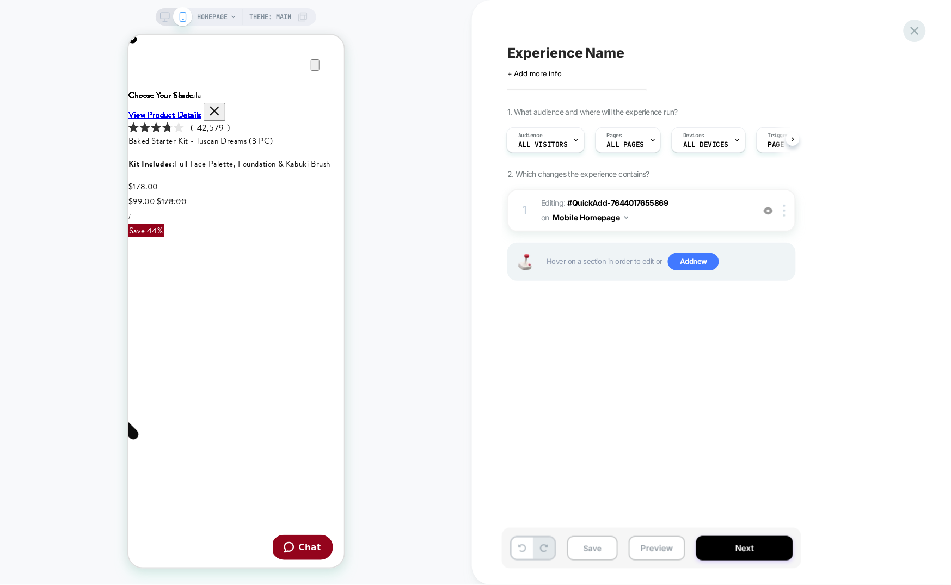
click at [914, 30] on icon at bounding box center [914, 31] width 8 height 8
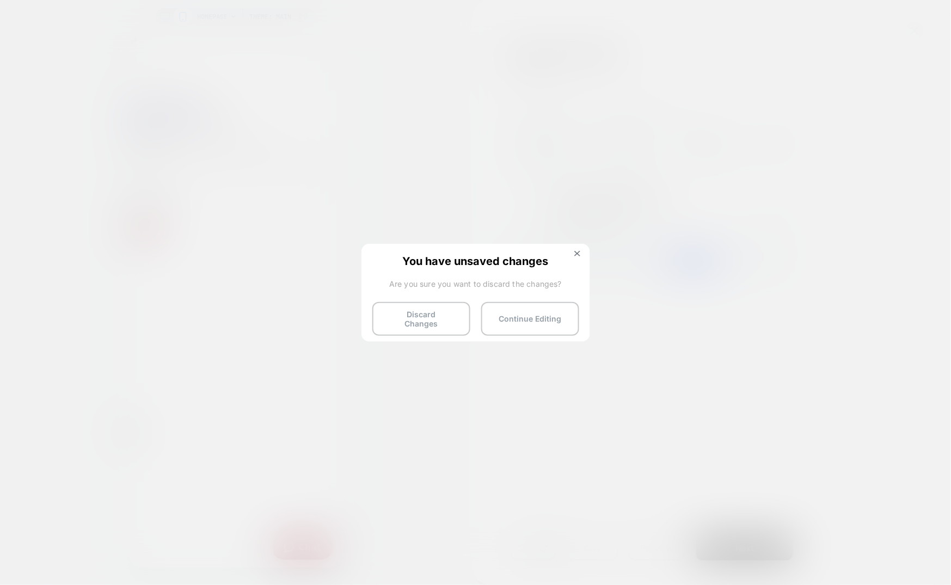
click at [416, 329] on div "You have unsaved changes Are you sure you want to discard the changes? Discard …" at bounding box center [475, 292] width 229 height 96
click at [414, 315] on button "Discard Changes" at bounding box center [421, 319] width 98 height 34
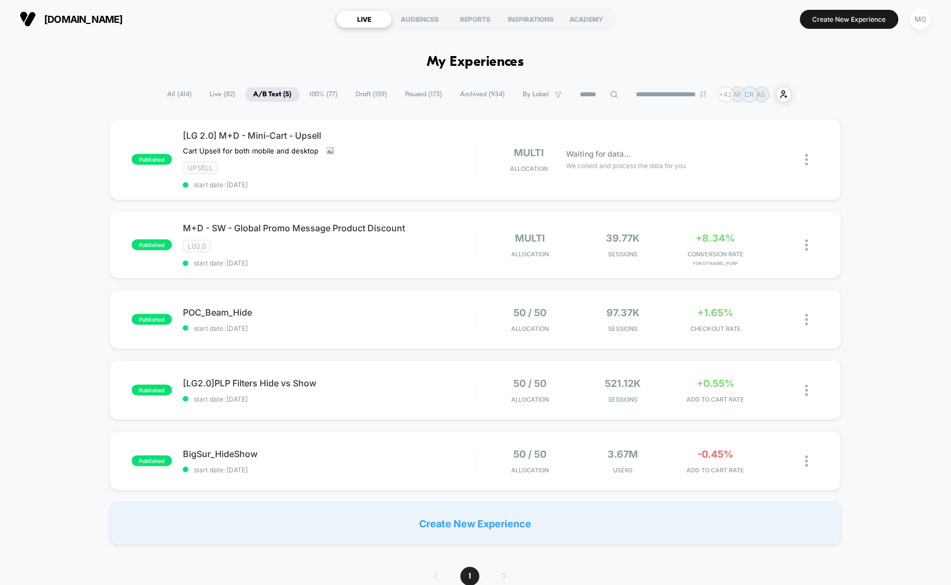
click at [367, 93] on span "Draft ( 159 )" at bounding box center [372, 94] width 48 height 15
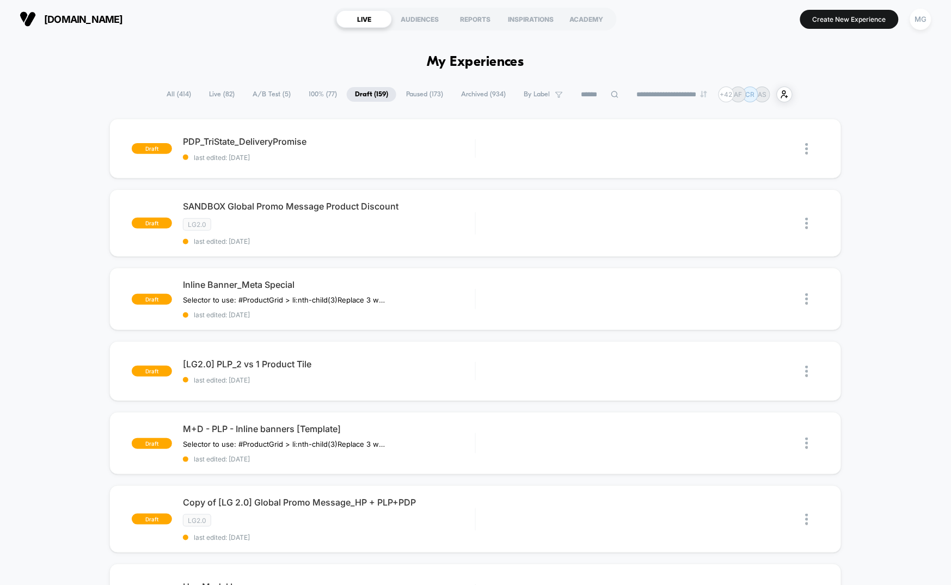
click at [161, 93] on span "All ( 414 )" at bounding box center [178, 94] width 41 height 15
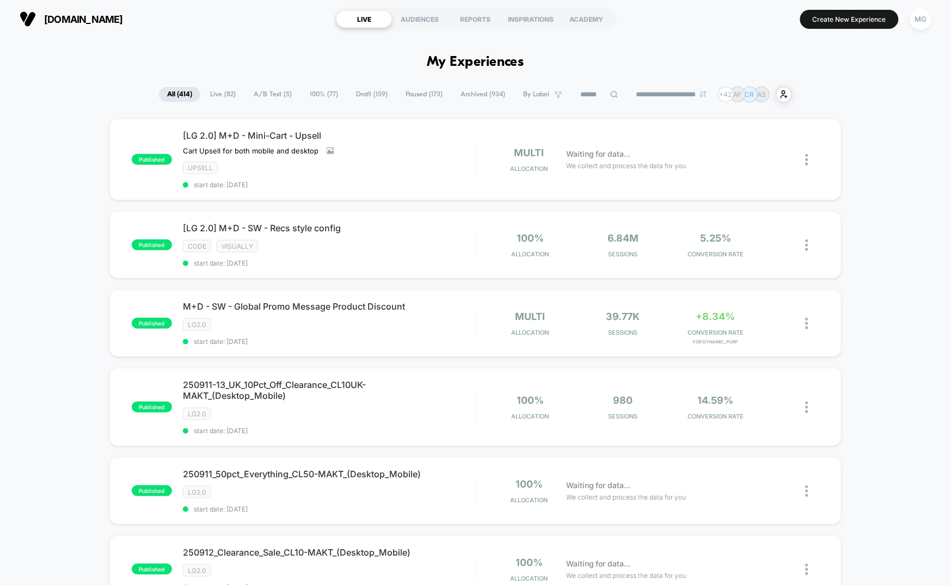
click at [582, 93] on input at bounding box center [599, 94] width 54 height 13
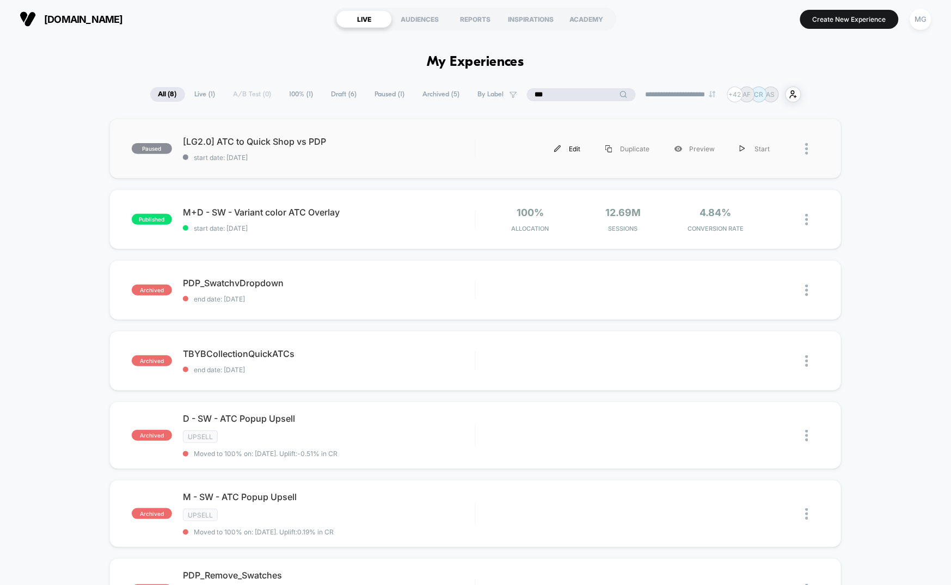
type input "***"
click at [578, 146] on div "Edit" at bounding box center [566, 149] width 51 height 24
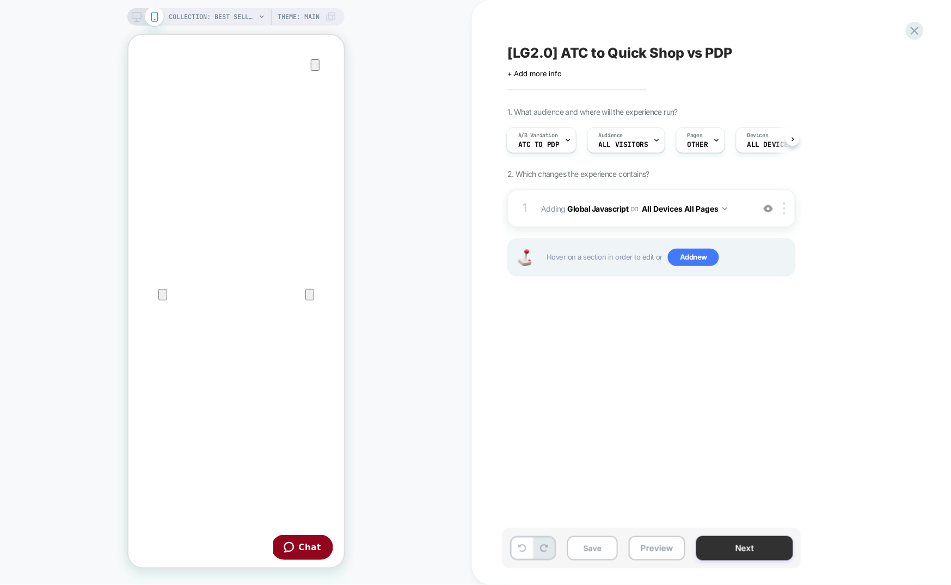
click at [720, 541] on button "Next" at bounding box center [744, 548] width 97 height 24
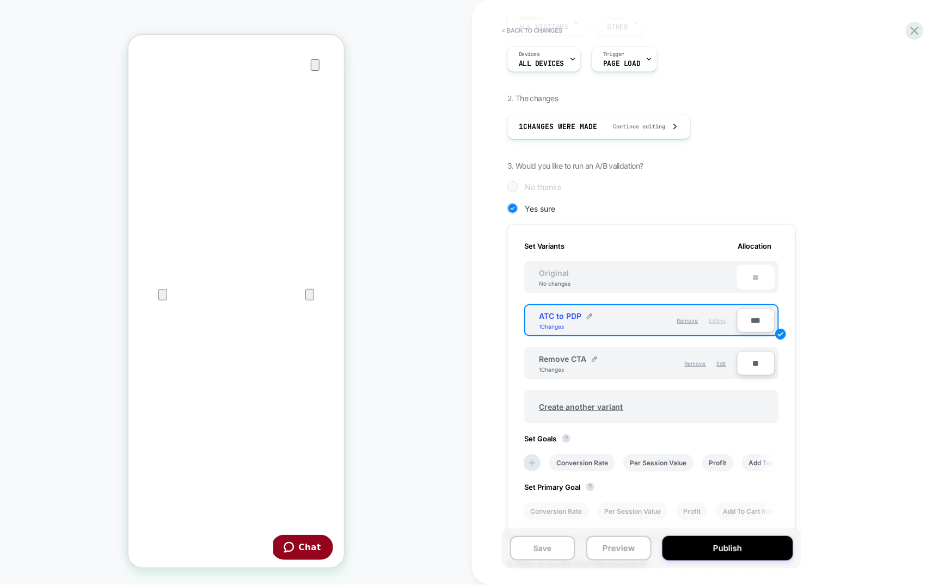
scroll to position [195, 0]
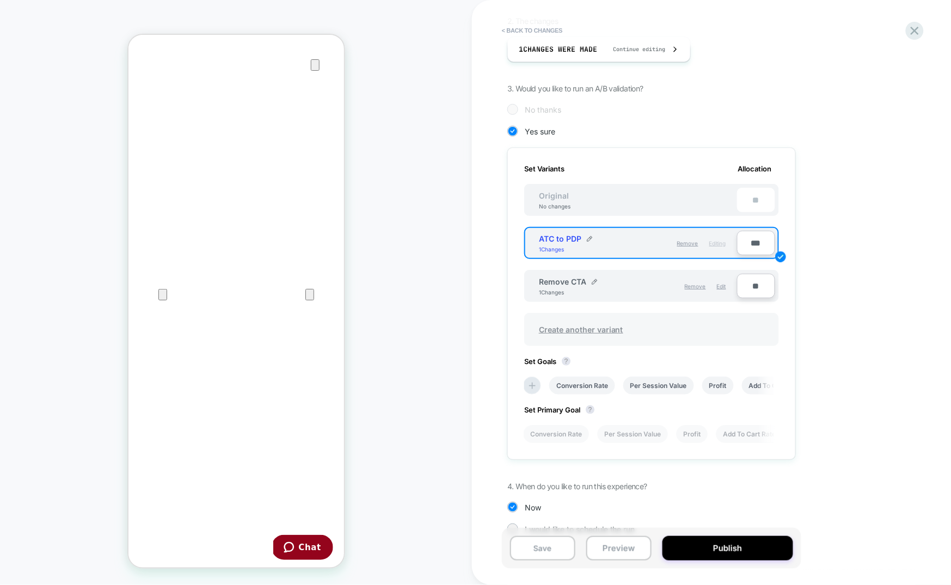
click at [568, 321] on span "Create another variant" at bounding box center [581, 330] width 106 height 26
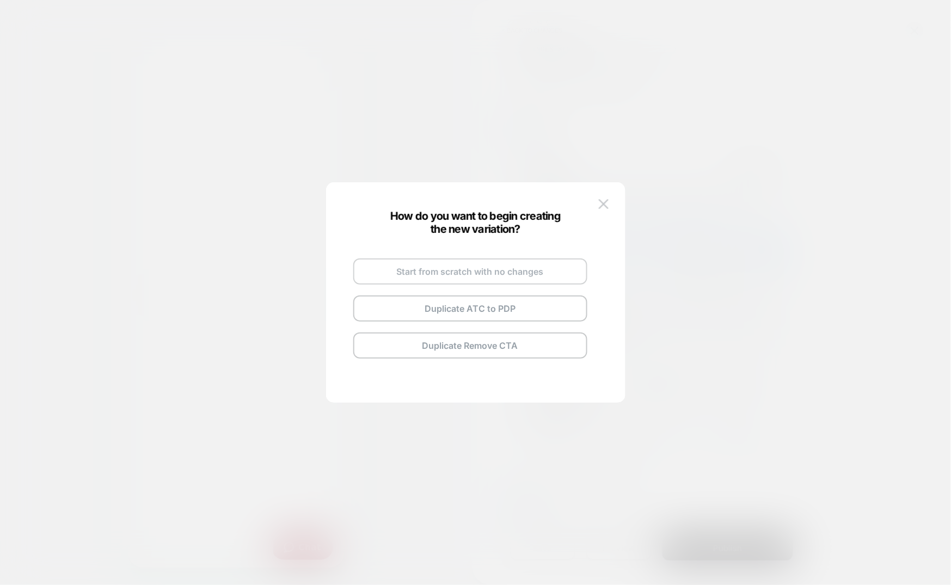
click at [393, 272] on button "Start from scratch with no changes" at bounding box center [470, 271] width 234 height 26
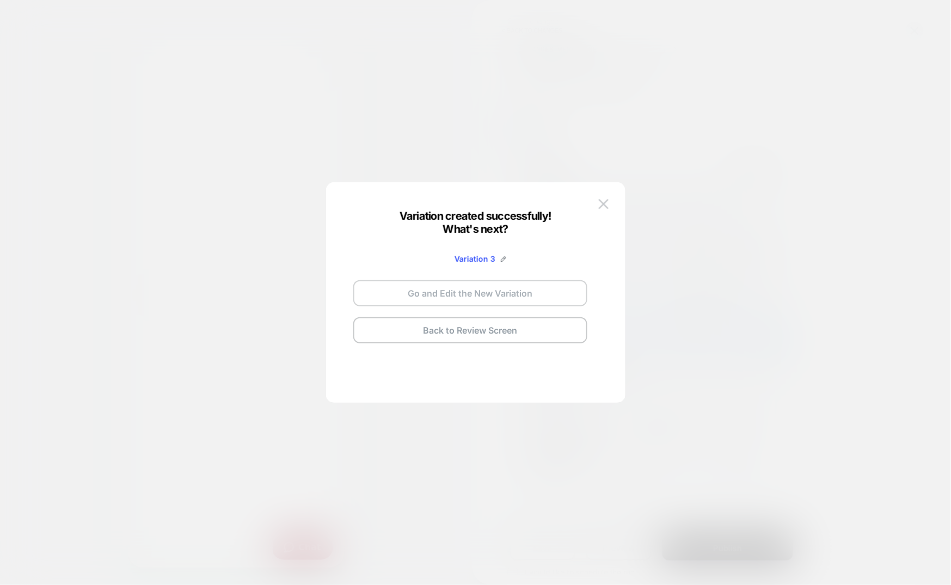
click at [416, 297] on button "Go and Edit the New Variation" at bounding box center [470, 293] width 234 height 26
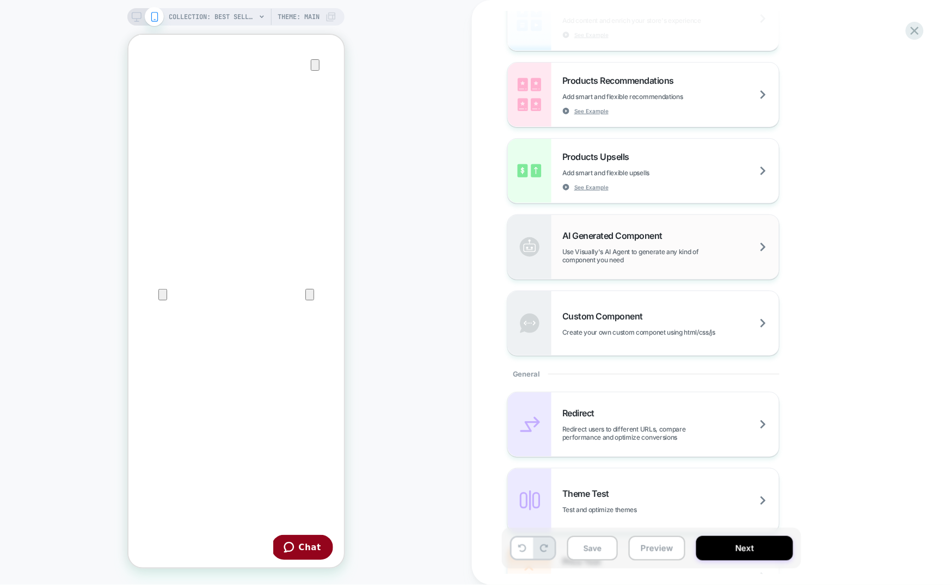
scroll to position [350, 0]
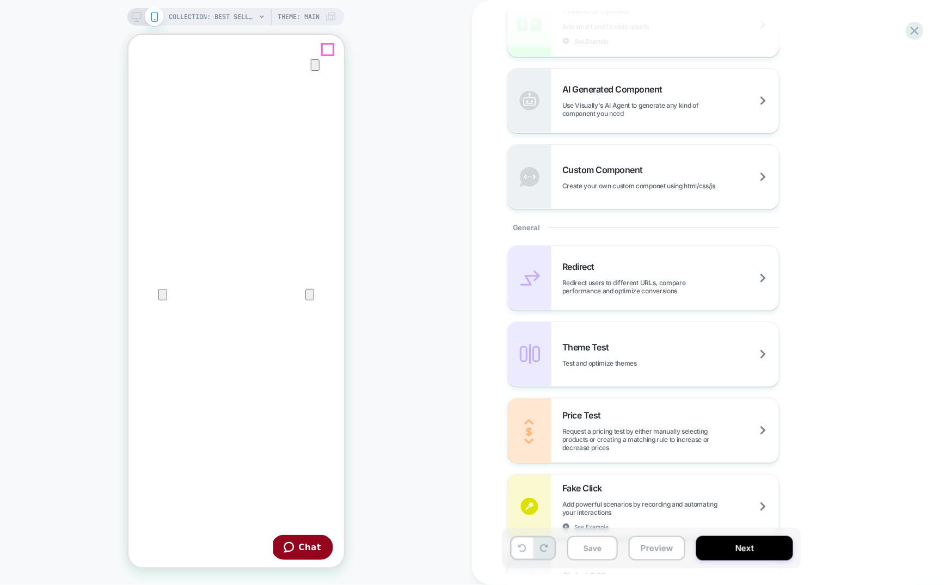
click at [145, 80] on icon "Close" at bounding box center [138, 86] width 13 height 13
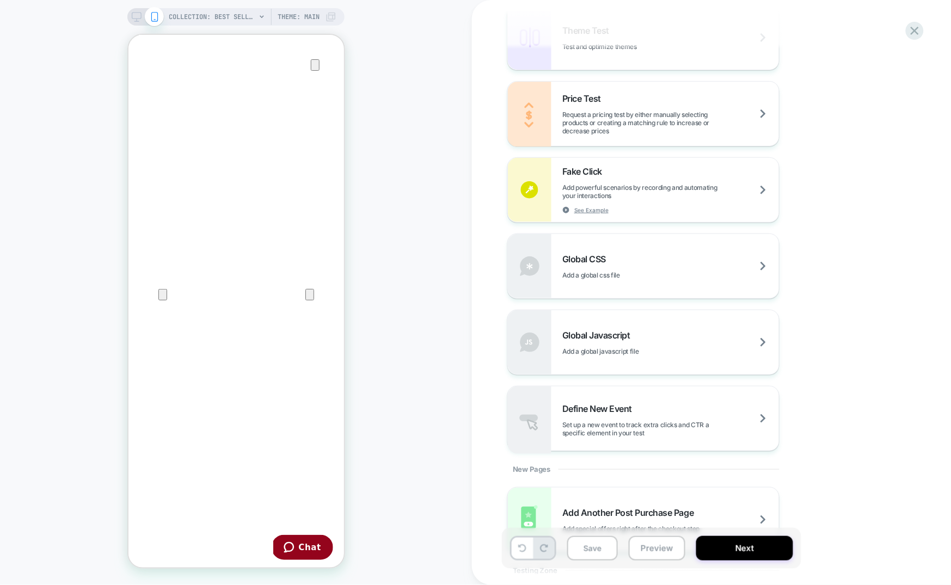
scroll to position [731, 0]
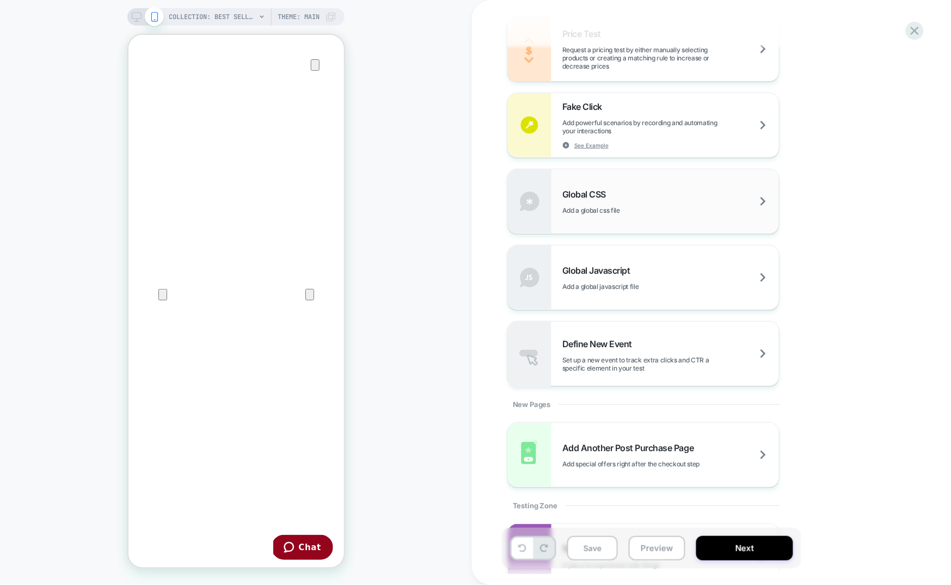
click at [664, 215] on div "Global CSS Add a global css file" at bounding box center [643, 201] width 271 height 64
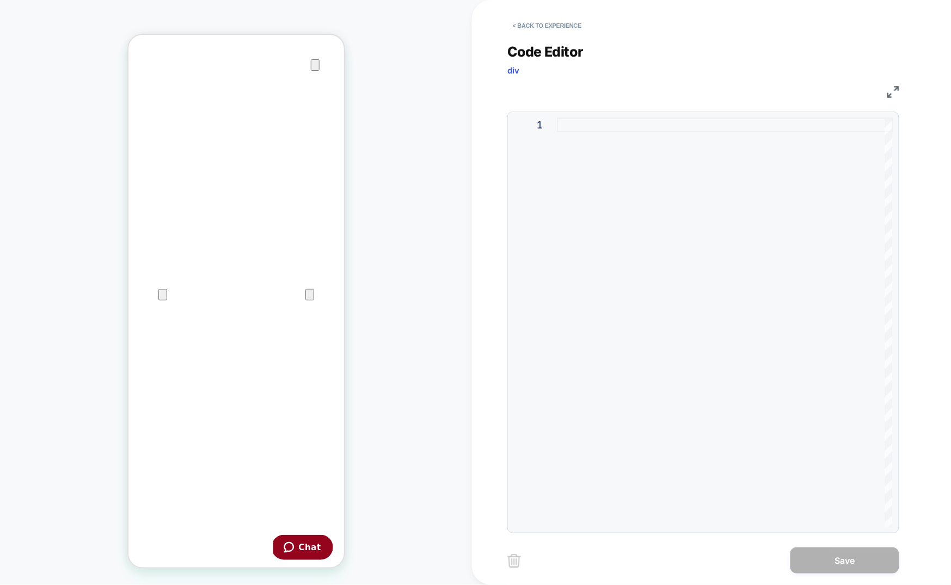
click at [608, 152] on div at bounding box center [725, 323] width 336 height 410
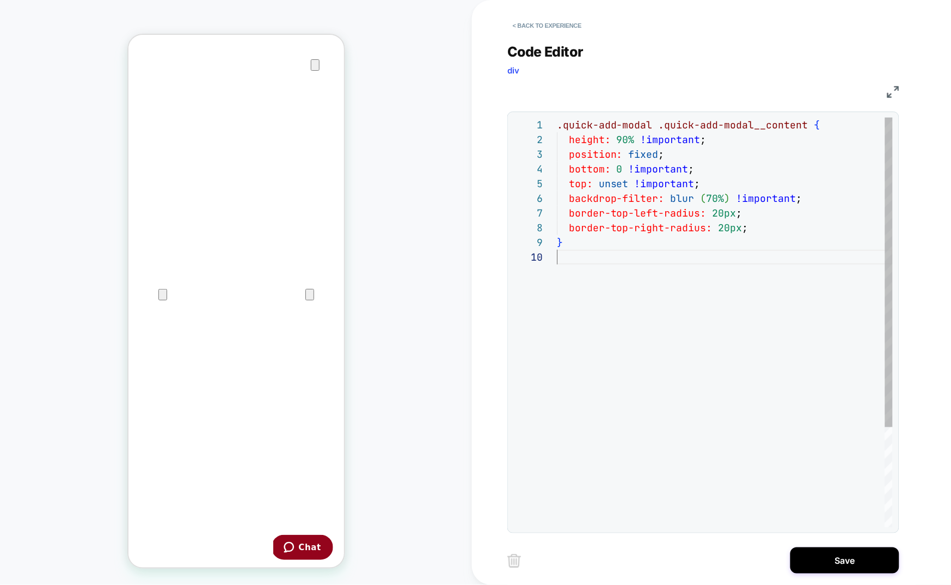
scroll to position [132, 0]
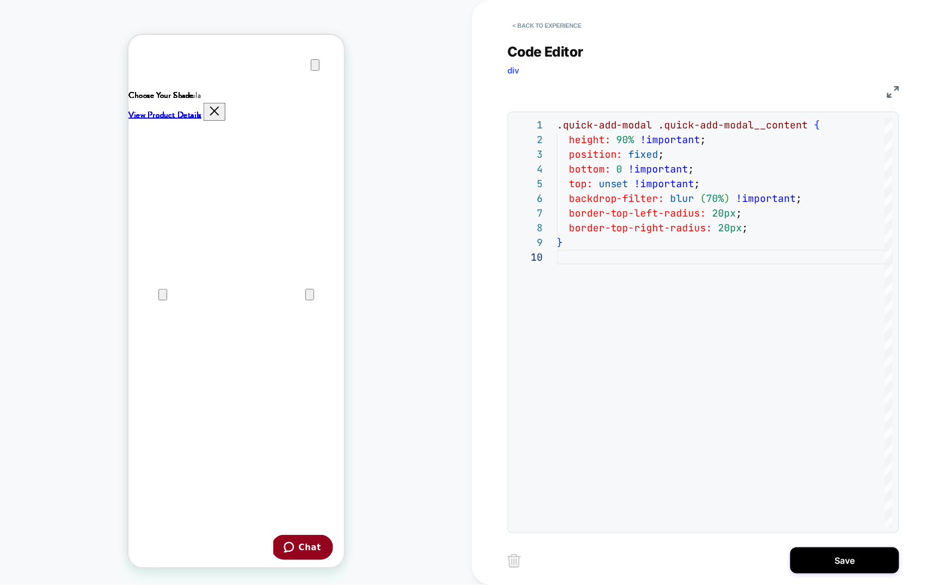
click at [367, 161] on div "COLLECTION: Best Sellers (Category) COLLECTION: Best Sellers (Category) Theme: …" at bounding box center [236, 292] width 472 height 563
click at [625, 273] on div ".quick-add-modal .quick-add-modal__content { height: 90% !important ; position:…" at bounding box center [725, 389] width 336 height 542
click at [610, 206] on div ".quick-add-modal .quick-add-modal__content { height: 90% !important ; position:…" at bounding box center [725, 389] width 336 height 542
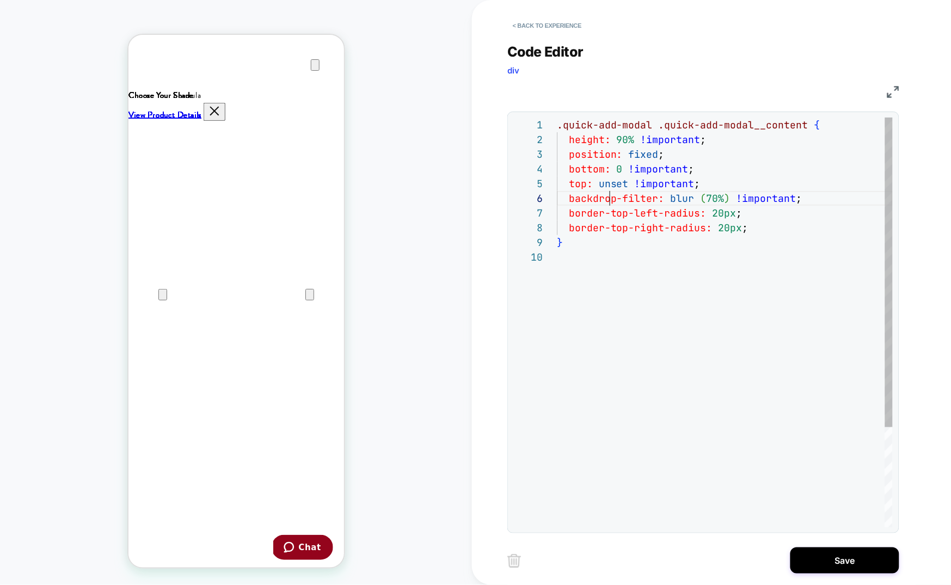
click at [610, 206] on div ".quick-add-modal .quick-add-modal__content { height: 90% !important ; position:…" at bounding box center [725, 389] width 336 height 542
type textarea "**********"
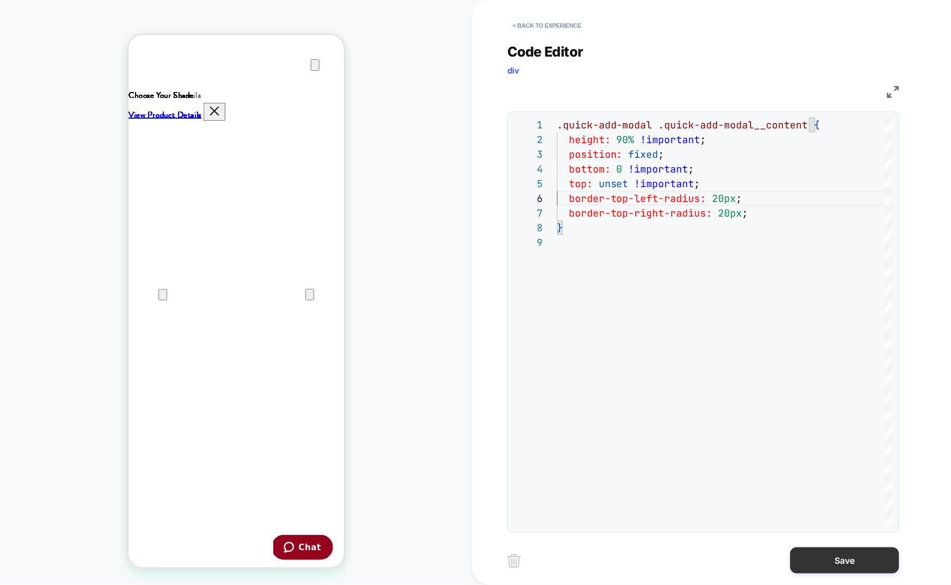
click at [863, 563] on button "Save" at bounding box center [844, 560] width 109 height 26
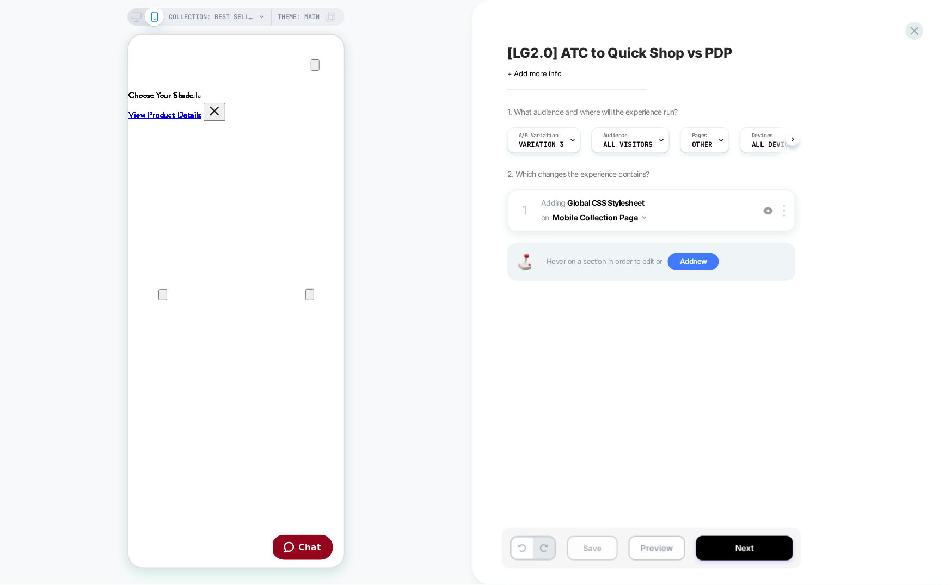
scroll to position [0, 1]
click at [589, 546] on button "Save" at bounding box center [592, 548] width 51 height 24
click at [229, 13] on span "COLLECTION: Best Sellers (Category)" at bounding box center [212, 16] width 87 height 17
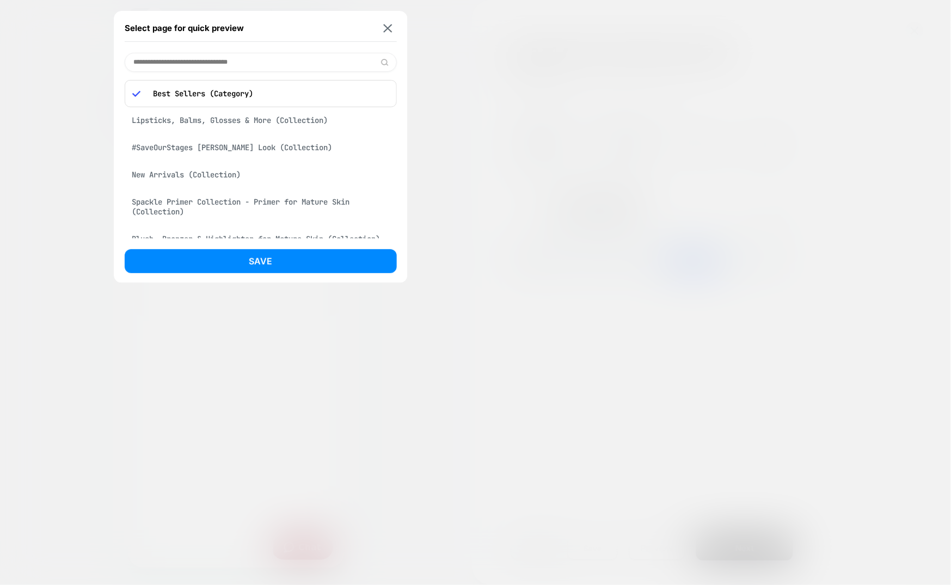
click at [435, 148] on div at bounding box center [475, 292] width 951 height 585
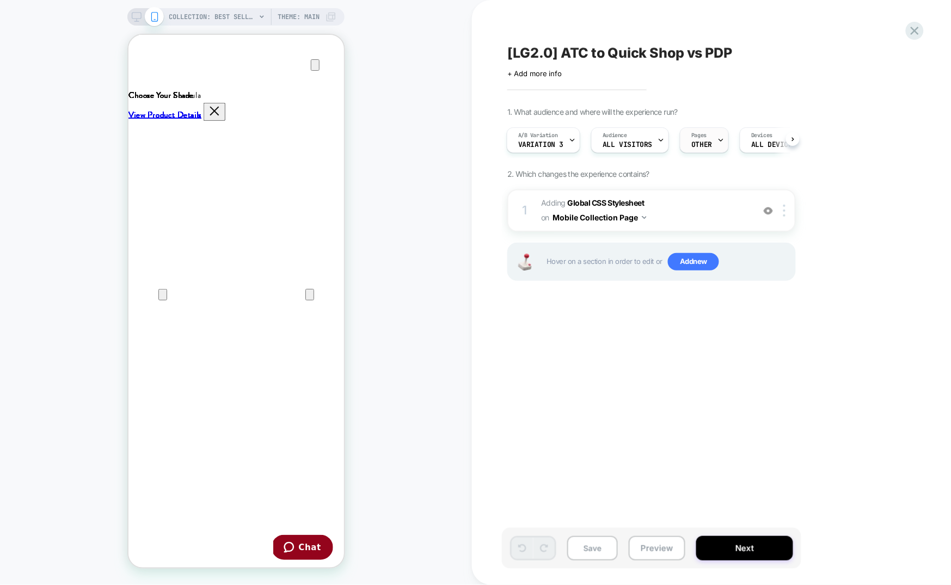
click at [694, 146] on span "OTHER" at bounding box center [701, 145] width 21 height 8
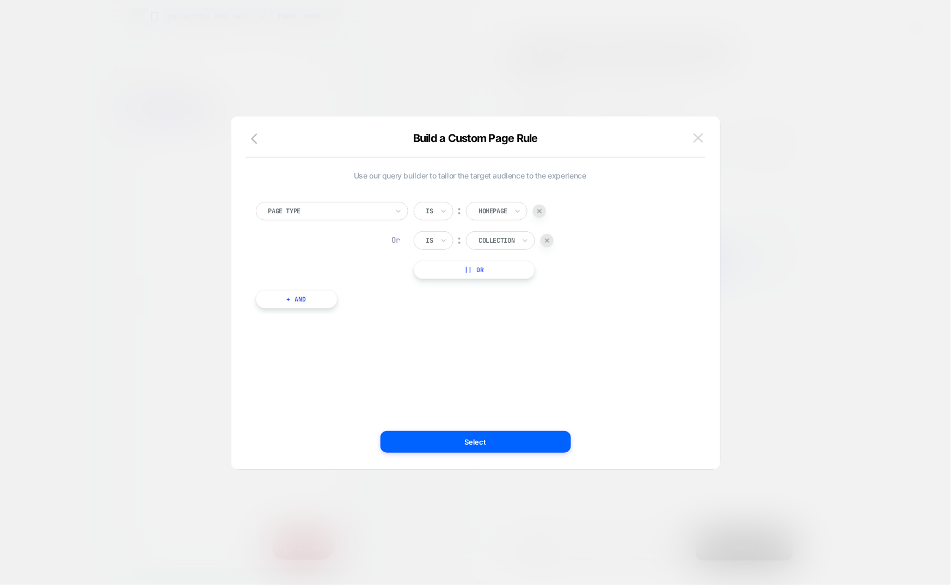
click at [699, 138] on img at bounding box center [698, 137] width 10 height 9
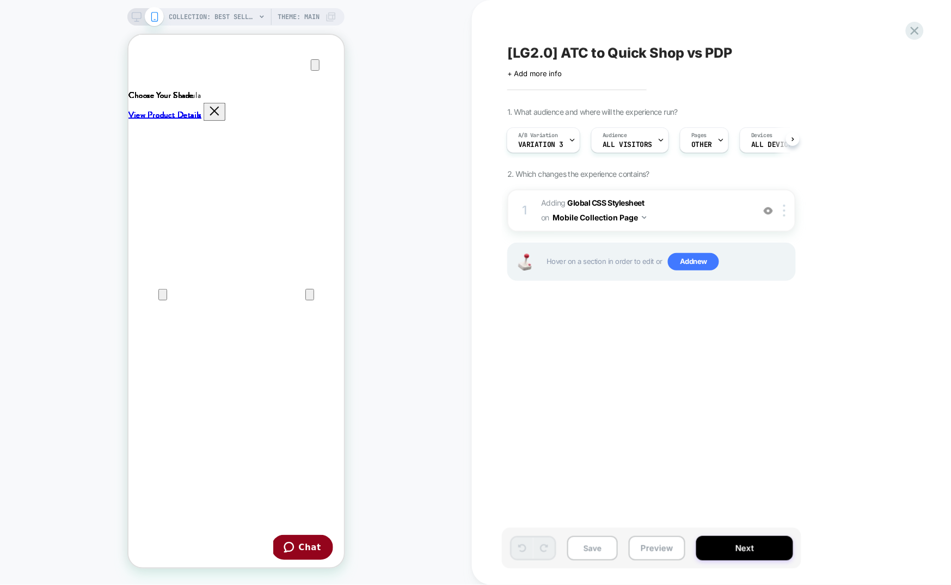
click at [220, 28] on div "COLLECTION: Best Sellers (Category) COLLECTION: Best Sellers (Category) Theme: …" at bounding box center [236, 292] width 472 height 563
click at [220, 22] on span "COLLECTION: Best Sellers (Category)" at bounding box center [212, 16] width 87 height 17
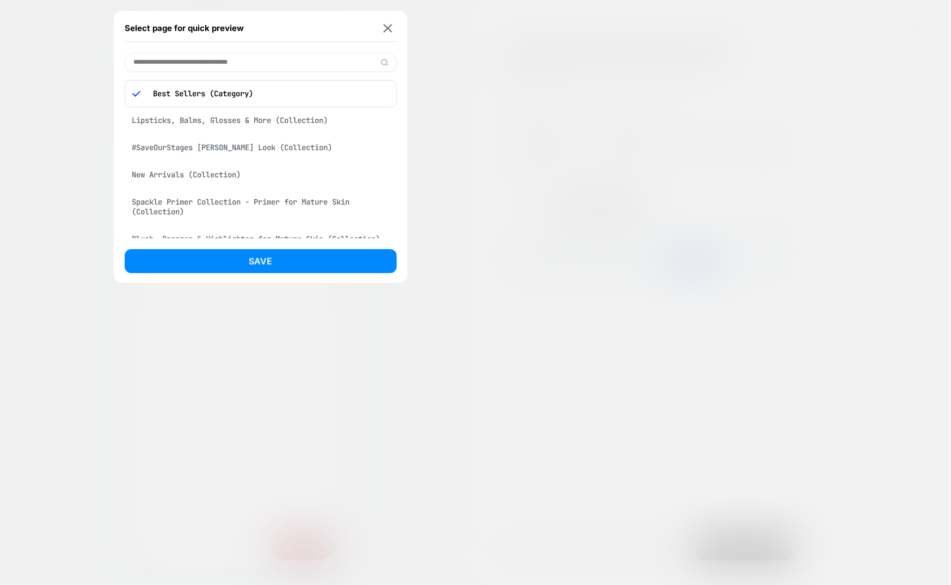
click at [207, 58] on input at bounding box center [261, 62] width 272 height 19
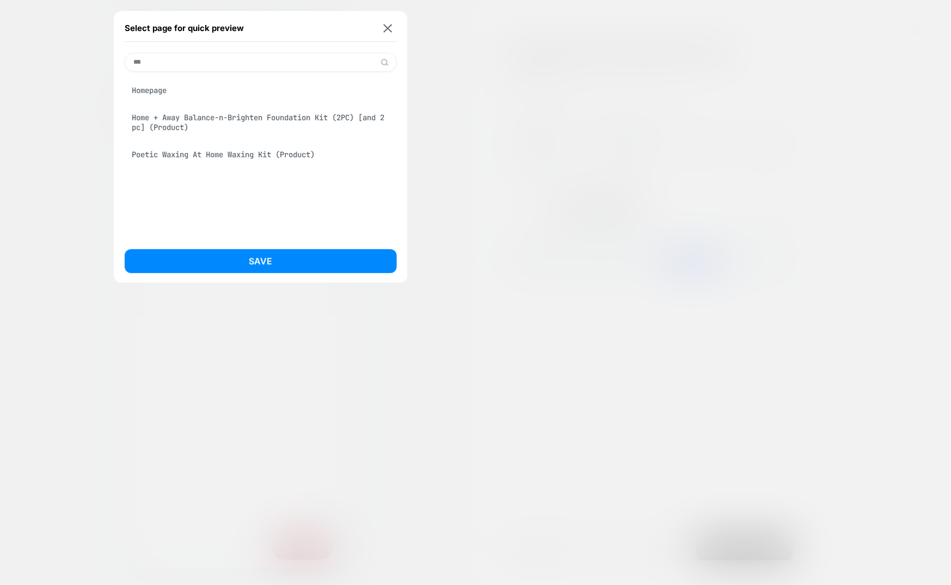
type input "***"
click at [204, 88] on div "Homepage" at bounding box center [261, 90] width 272 height 21
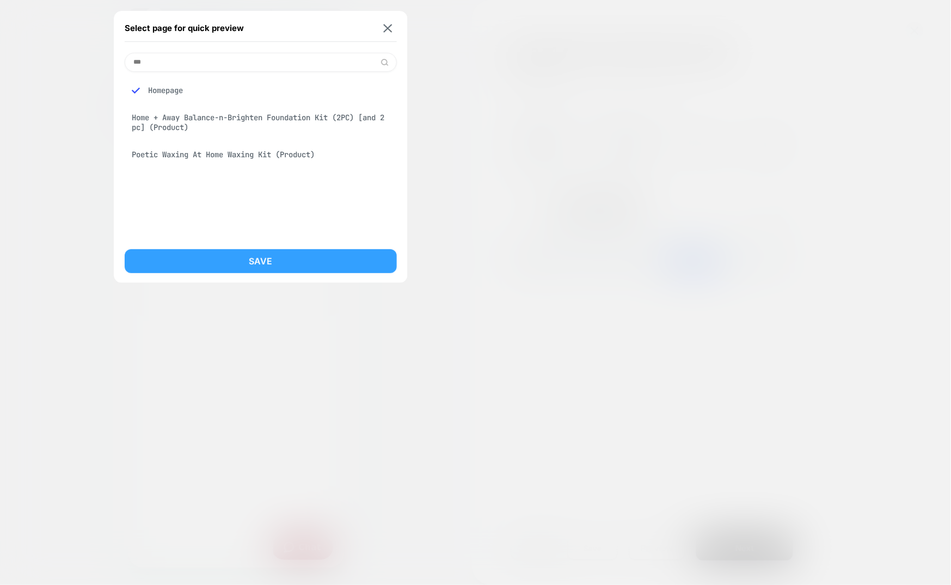
click at [239, 267] on button "Save" at bounding box center [261, 261] width 272 height 24
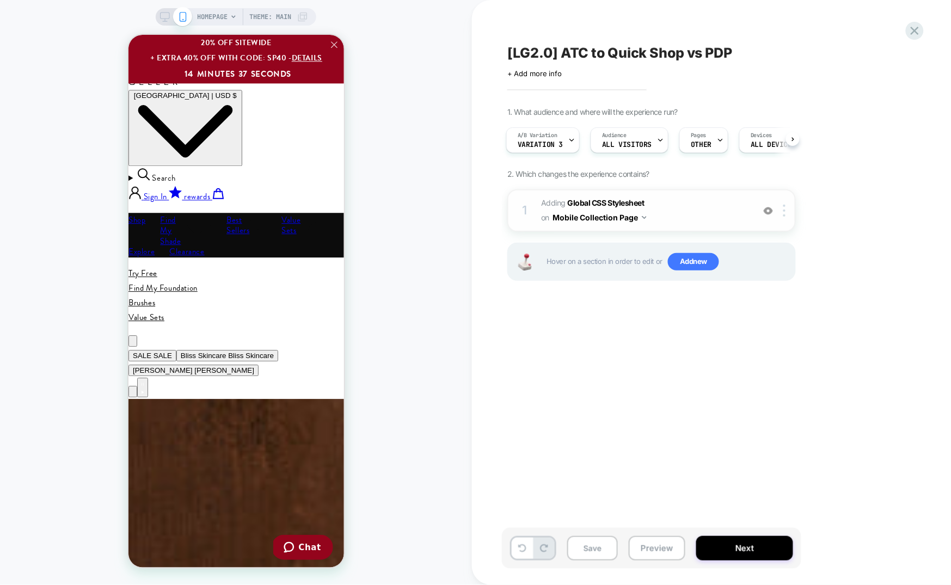
scroll to position [746, 0]
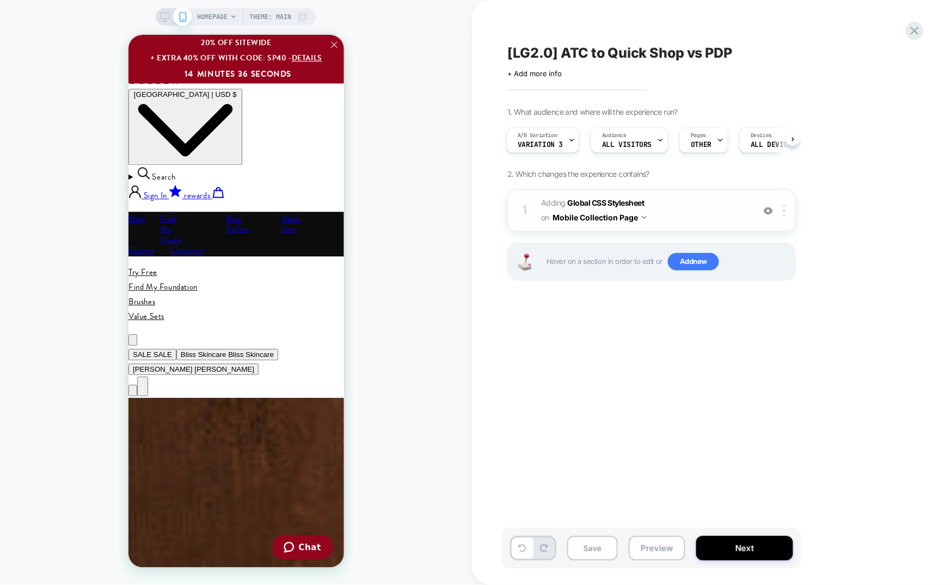
click at [613, 222] on button "Mobile Collection Page" at bounding box center [599, 218] width 94 height 16
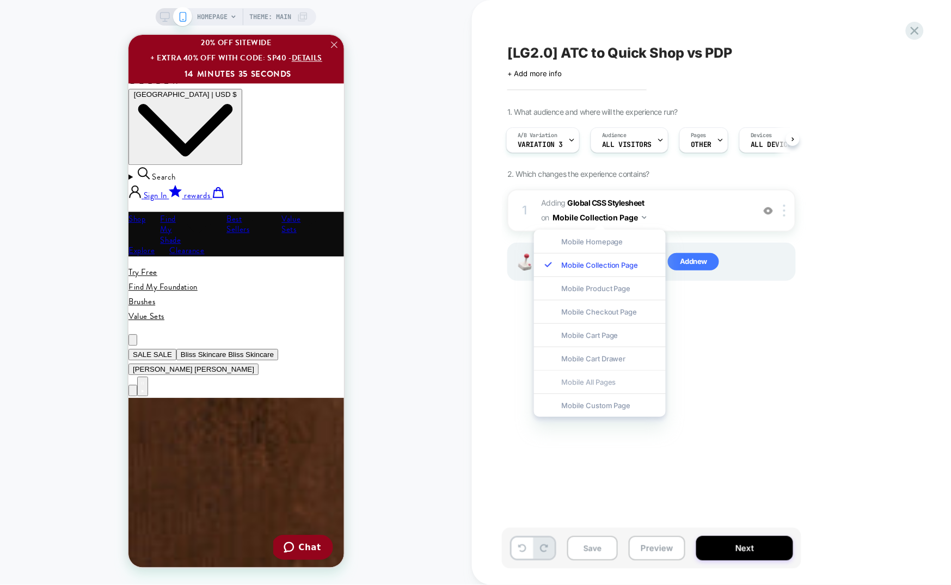
click at [596, 382] on div "Mobile All Pages" at bounding box center [600, 381] width 132 height 23
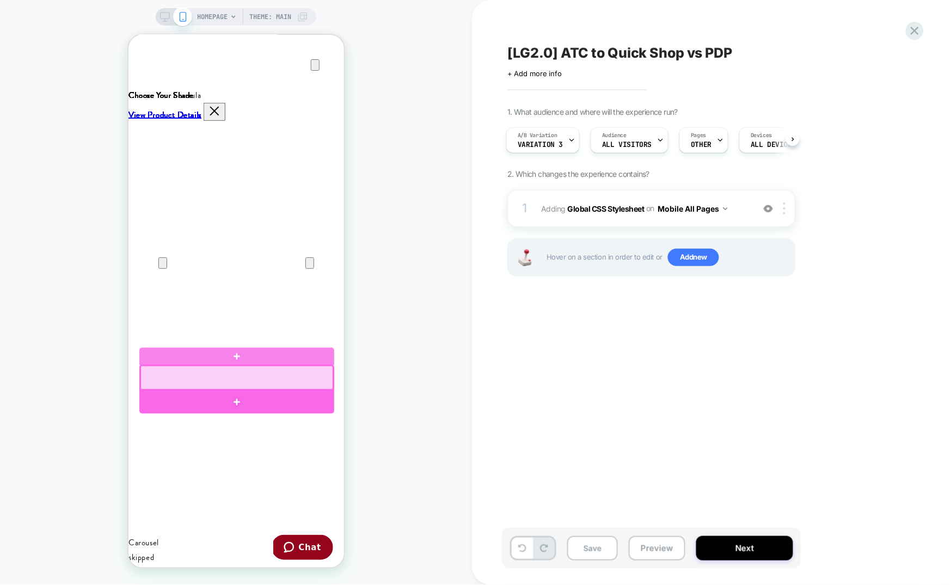
scroll to position [541, 0]
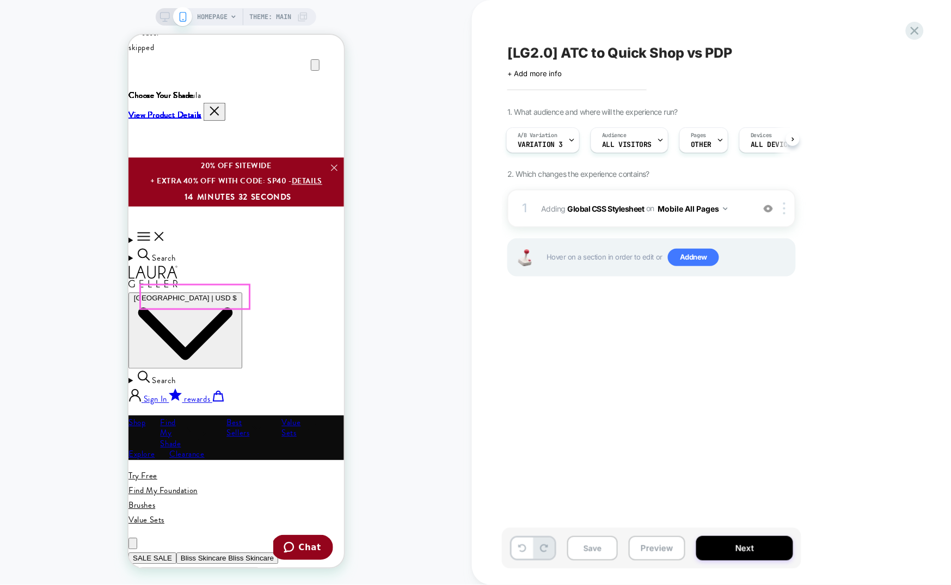
drag, startPoint x: 176, startPoint y: 286, endPoint x: 130, endPoint y: 38, distance: 252.9
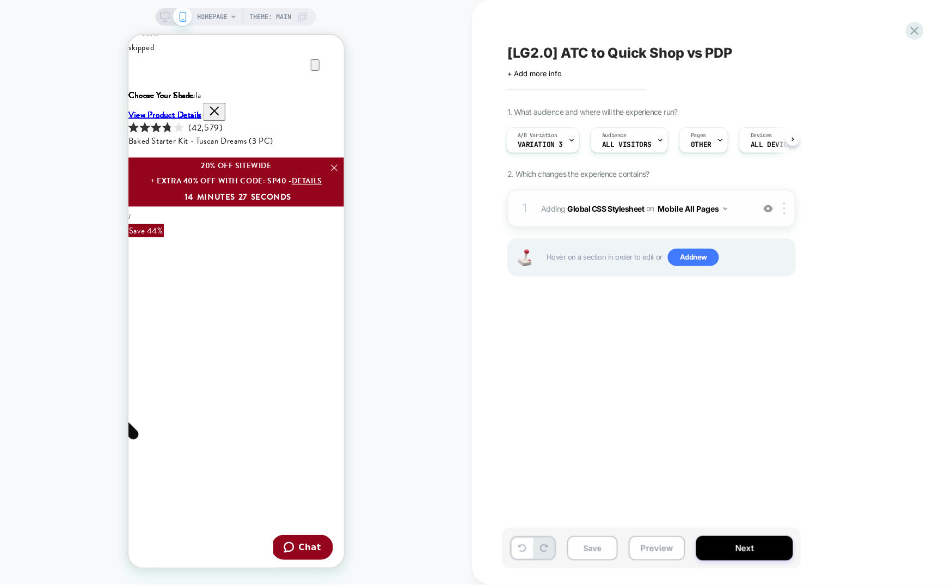
click at [658, 221] on div "1 Adding Global CSS Stylesheet on Mobile All Pages Add Before Add After Copy to…" at bounding box center [651, 208] width 288 height 38
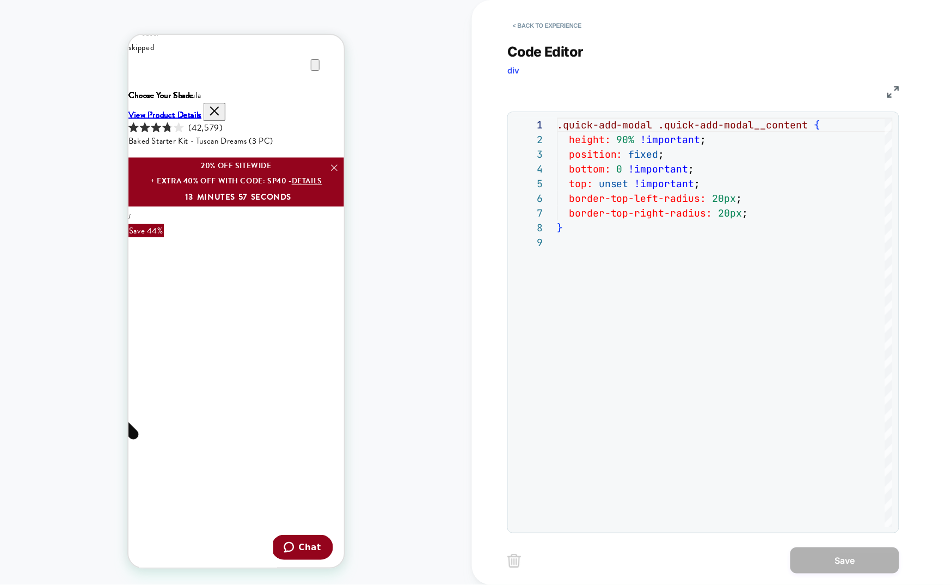
scroll to position [0, 216]
drag, startPoint x: 658, startPoint y: 153, endPoint x: 654, endPoint y: 181, distance: 28.1
click at [658, 153] on div ".quick-add-modal .quick-add-modal__content { height: 90% !important ; position:…" at bounding box center [725, 381] width 336 height 527
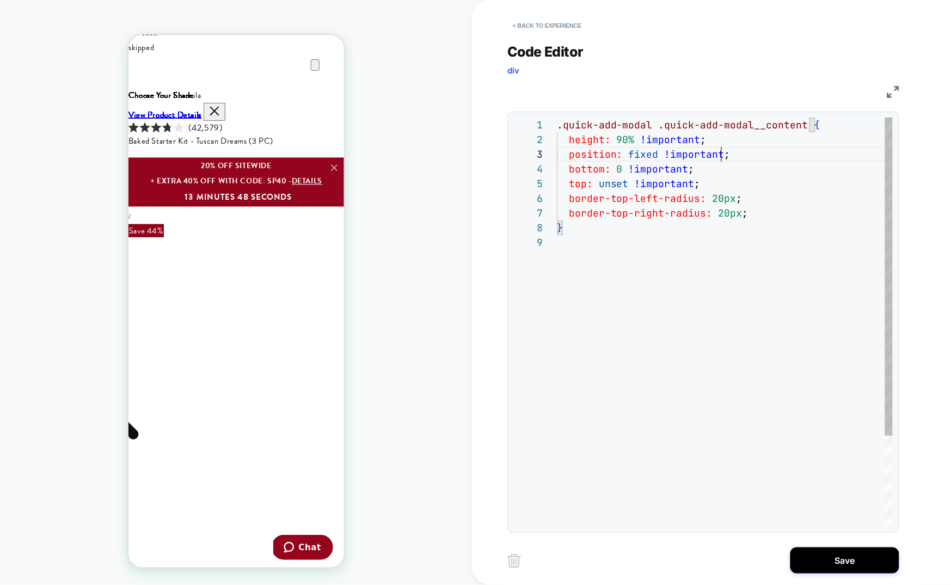
scroll to position [29, 164]
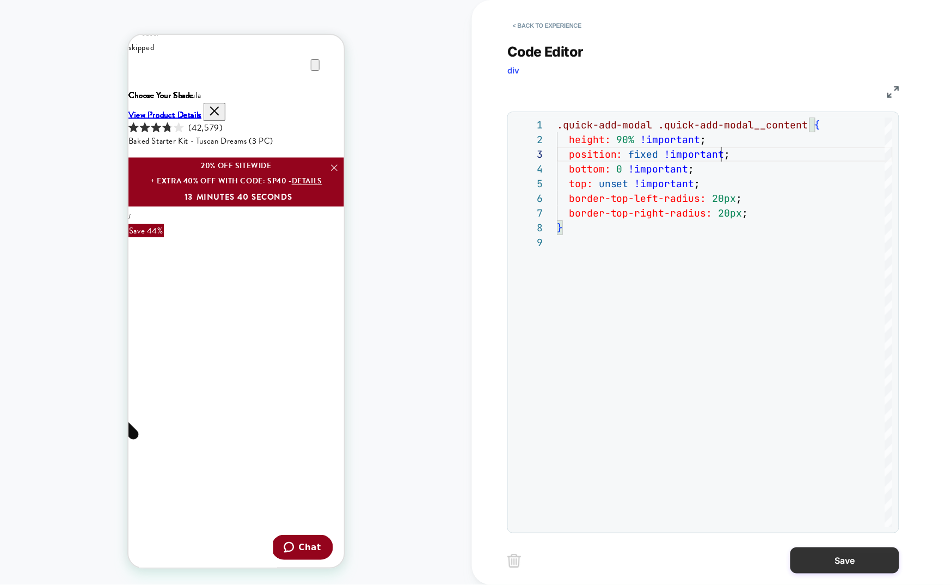
type textarea "**********"
click at [851, 560] on button "Save" at bounding box center [844, 560] width 109 height 26
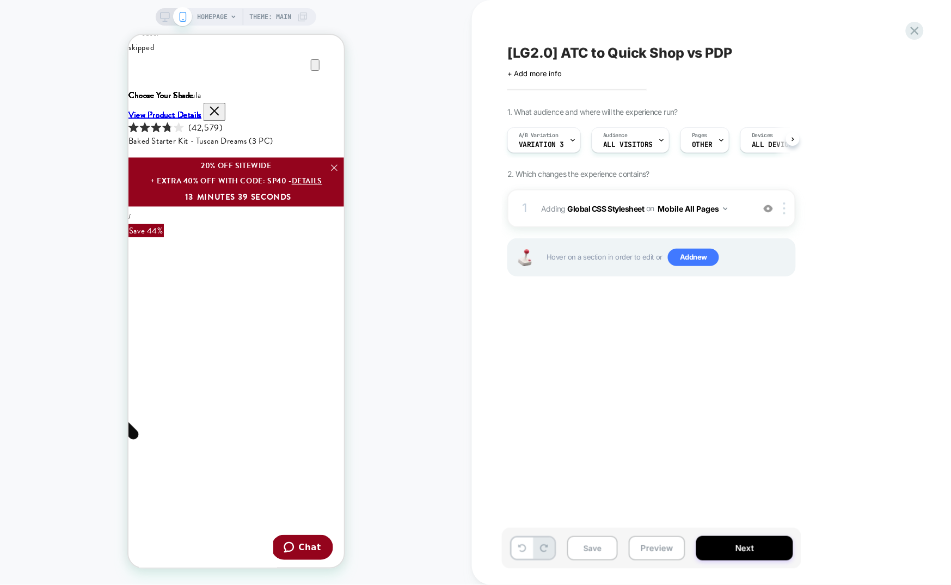
scroll to position [0, 1]
click at [583, 549] on button "Save" at bounding box center [592, 548] width 51 height 24
click at [785, 206] on img at bounding box center [784, 208] width 2 height 12
click at [659, 347] on div "[LG2.0] ATC to Quick Shop vs PDP Click to edit experience details + Add more in…" at bounding box center [706, 292] width 408 height 563
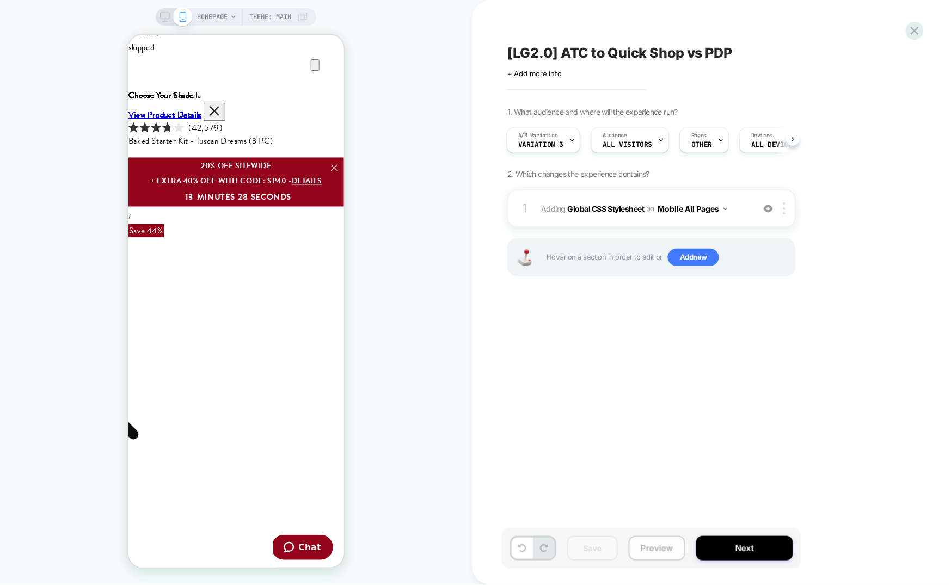
click at [656, 550] on button "Preview" at bounding box center [657, 548] width 57 height 24
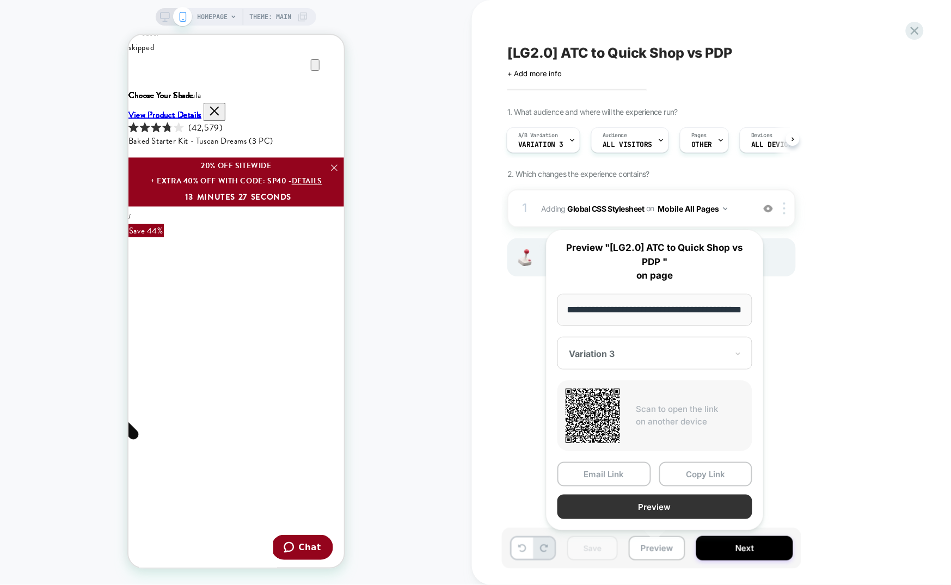
scroll to position [0, 0]
click at [651, 506] on button "Preview" at bounding box center [654, 507] width 195 height 24
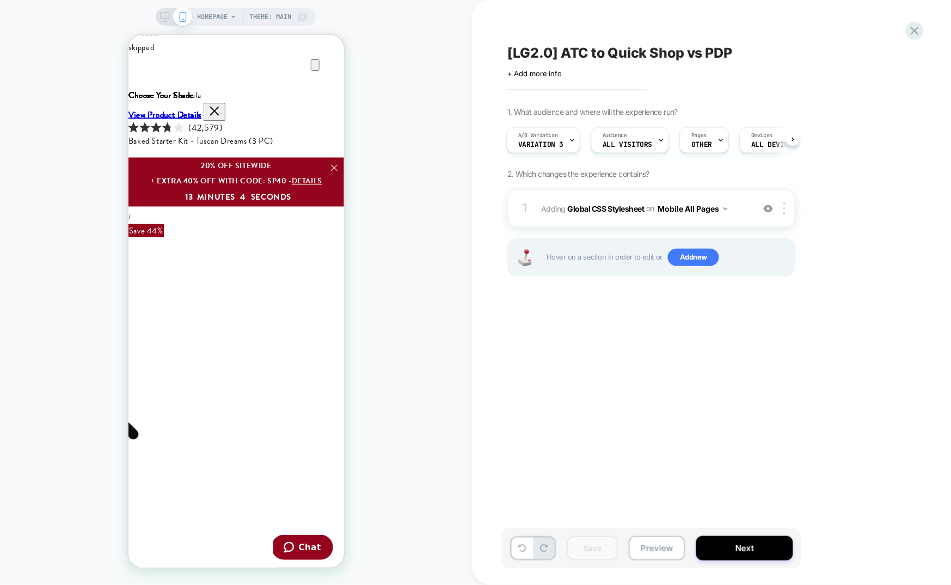
scroll to position [0, 433]
click at [648, 196] on div "1 Adding Global CSS Stylesheet on Mobile All Pages Add Before Add After Copy to…" at bounding box center [651, 208] width 288 height 38
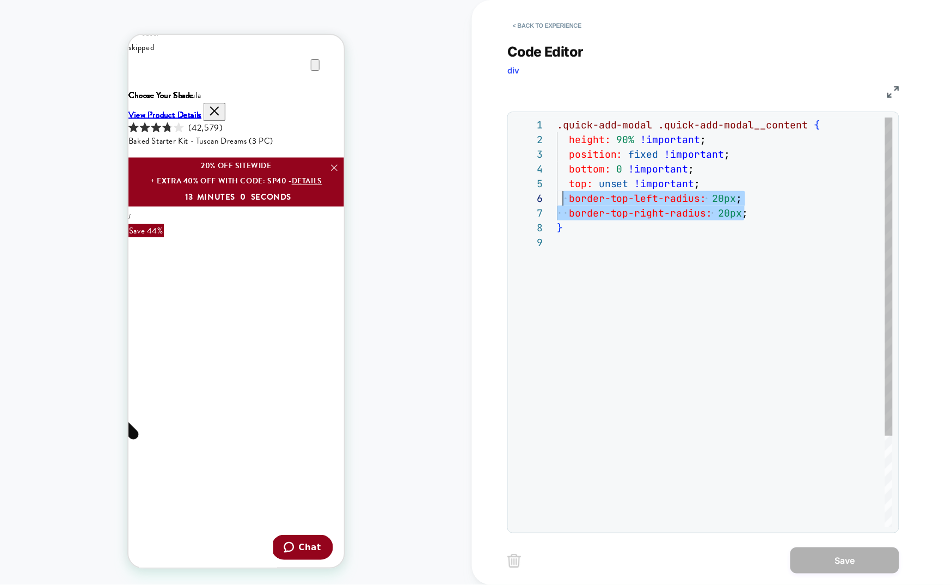
scroll to position [0, 0]
drag, startPoint x: 771, startPoint y: 218, endPoint x: 556, endPoint y: 193, distance: 215.8
click at [557, 193] on div ".quick-add-modal .quick-add-modal__content { height: 90% !important ; position:…" at bounding box center [725, 381] width 336 height 527
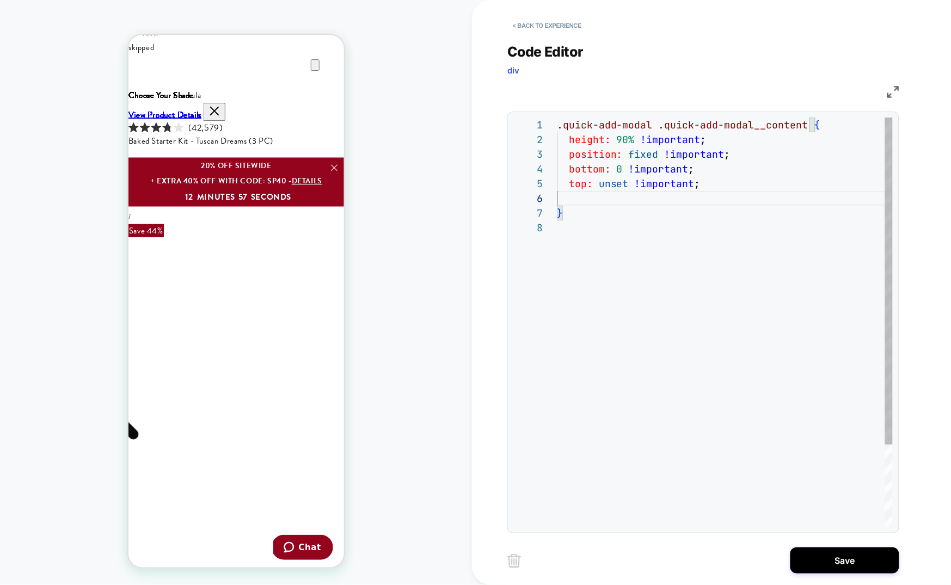
type textarea "**********"
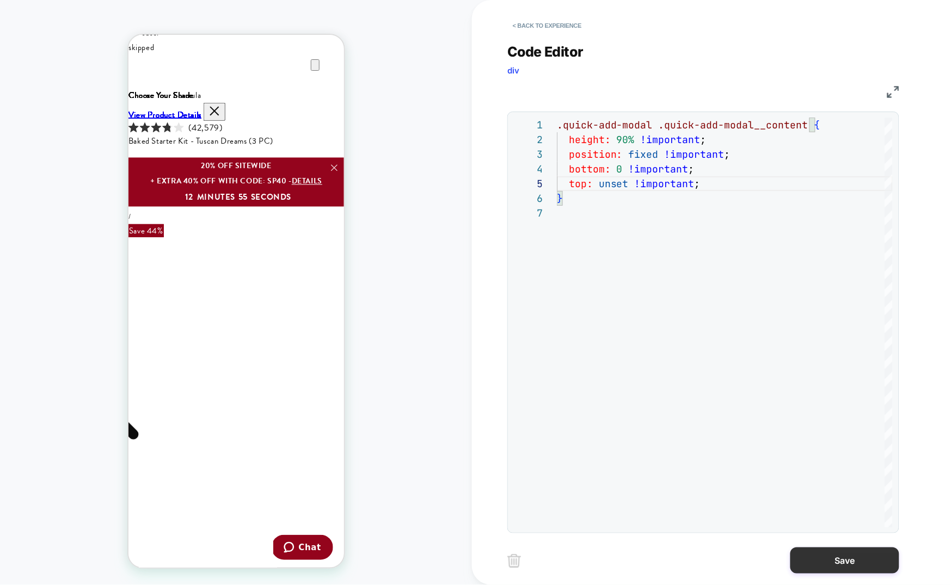
click at [820, 555] on button "Save" at bounding box center [844, 560] width 109 height 26
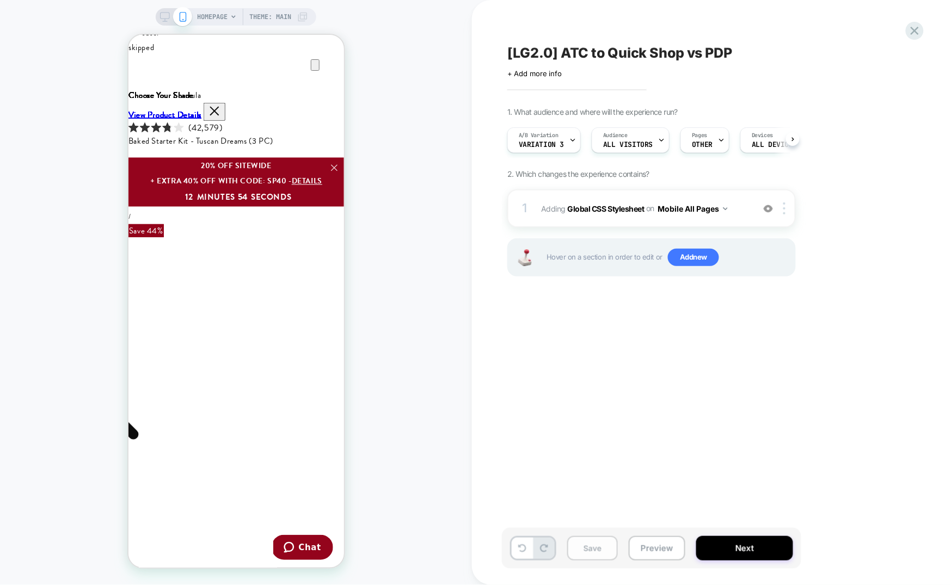
scroll to position [0, 1]
click at [590, 543] on button "Save" at bounding box center [592, 548] width 51 height 24
click at [747, 139] on div "Devices ALL DEVICES" at bounding box center [774, 140] width 67 height 24
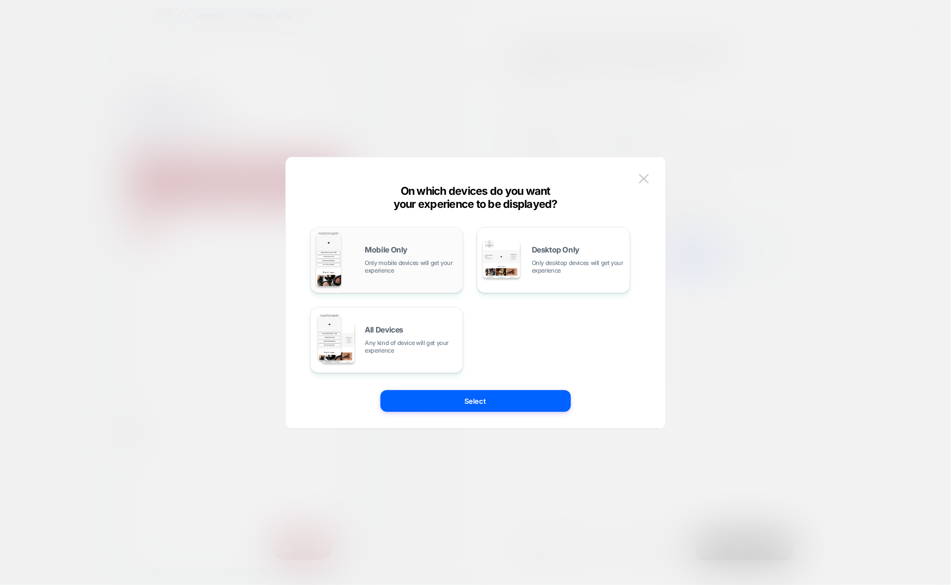
click at [385, 249] on span "Mobile Only" at bounding box center [386, 250] width 42 height 8
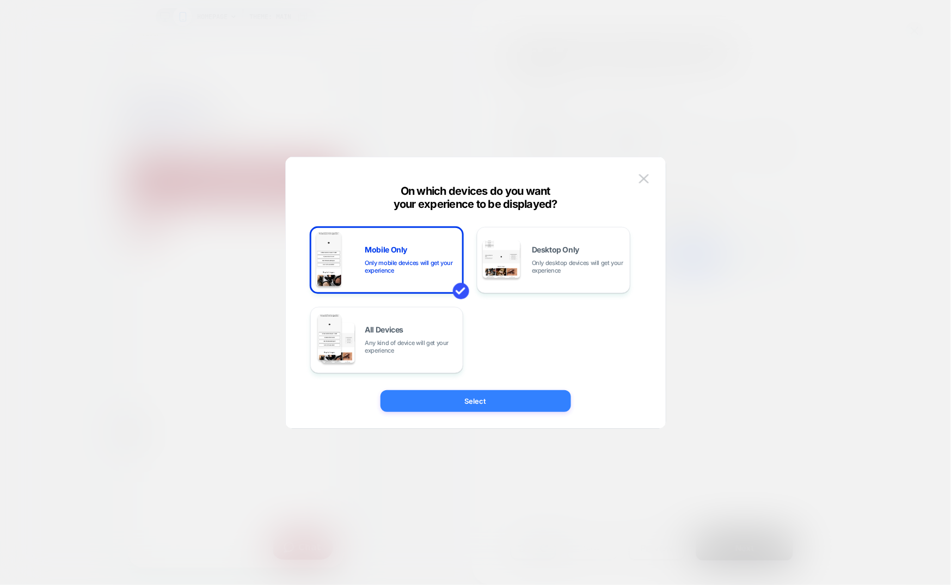
click at [419, 398] on button "Select" at bounding box center [475, 401] width 190 height 22
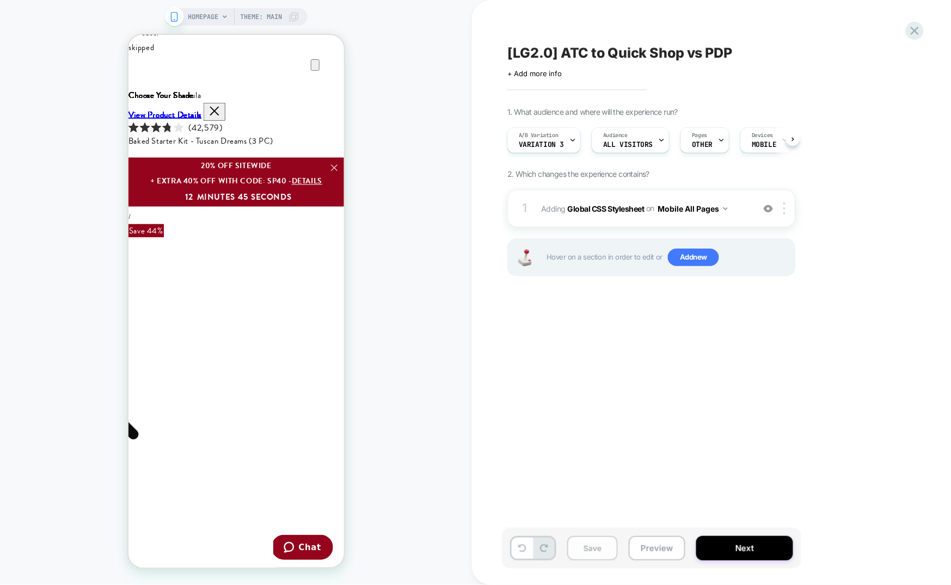
click at [595, 551] on button "Save" at bounding box center [592, 548] width 51 height 24
click at [546, 144] on span "Variation 3" at bounding box center [541, 145] width 45 height 8
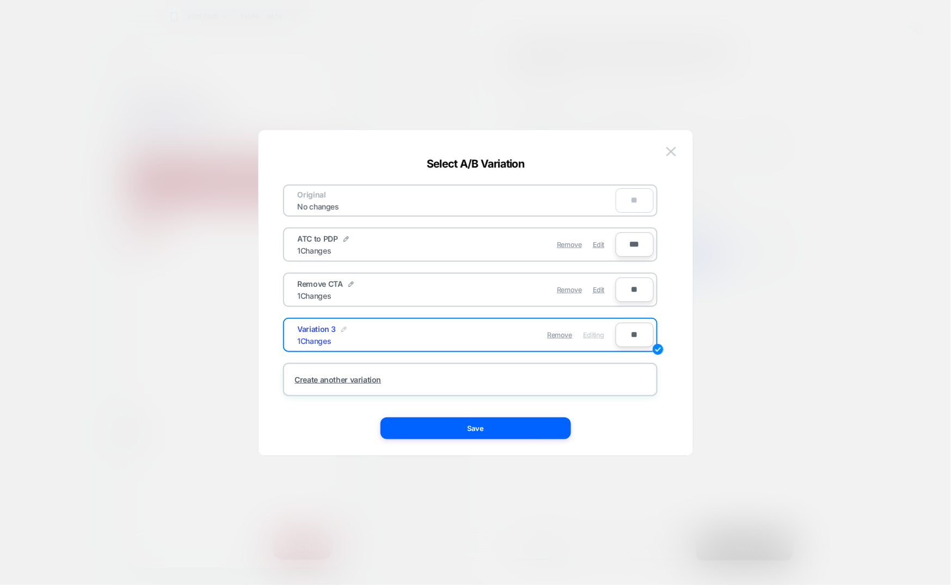
click at [342, 326] on img at bounding box center [343, 328] width 5 height 5
click at [329, 336] on input "**********" at bounding box center [337, 334] width 79 height 21
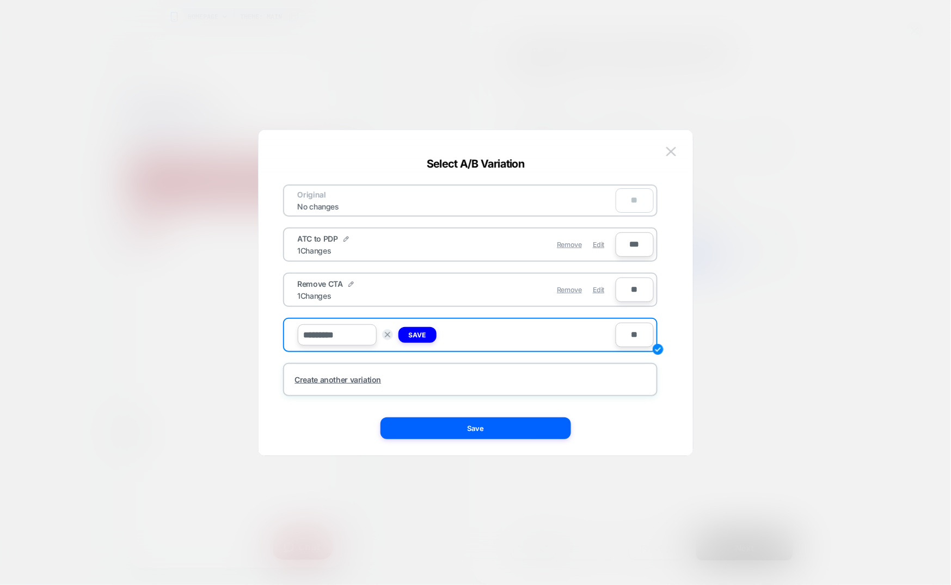
scroll to position [0, 0]
drag, startPoint x: 321, startPoint y: 329, endPoint x: 296, endPoint y: 329, distance: 25.0
click at [298, 329] on input "**********" at bounding box center [337, 334] width 79 height 21
click at [344, 336] on input "********" at bounding box center [337, 334] width 79 height 21
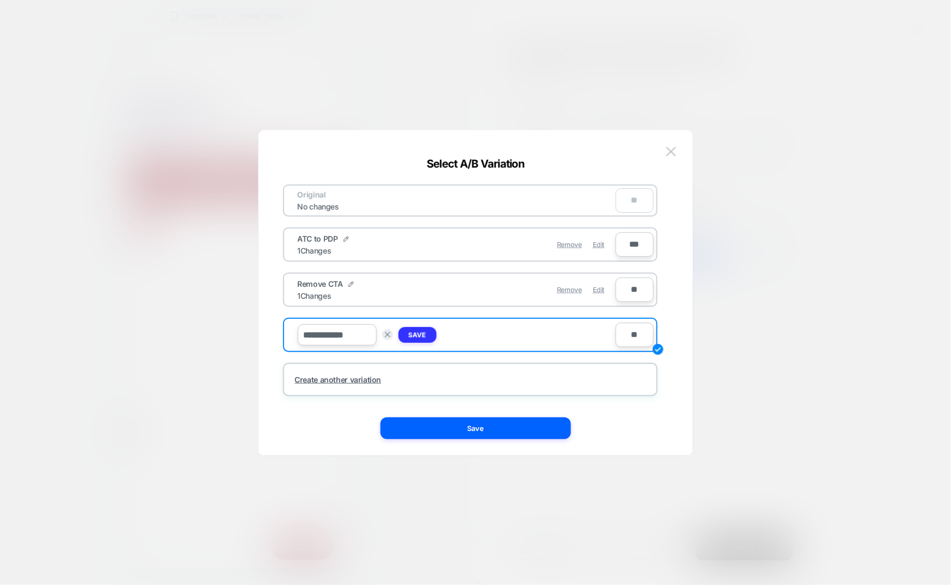
type input "**********"
click at [422, 331] on strong "Save" at bounding box center [417, 335] width 17 height 8
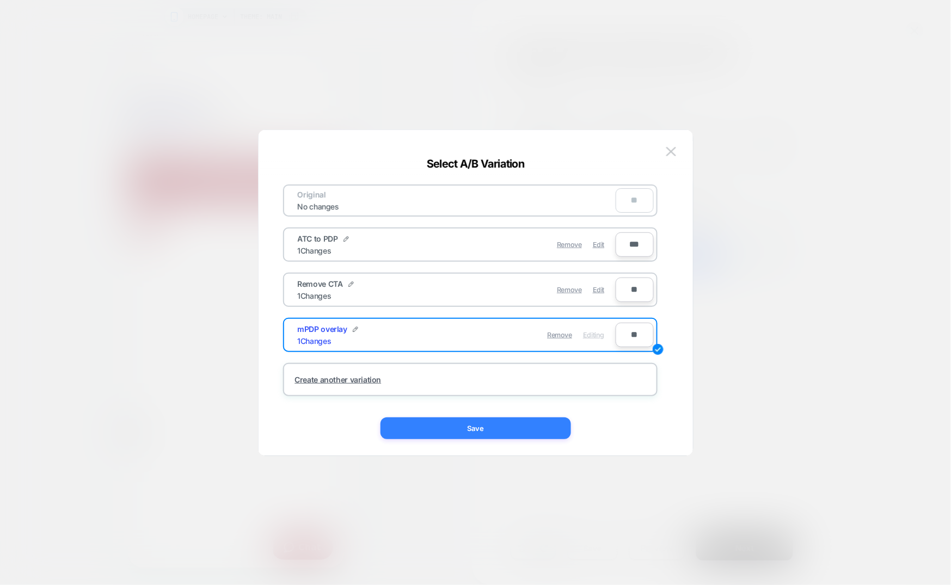
click at [467, 430] on button "Save" at bounding box center [475, 428] width 190 height 22
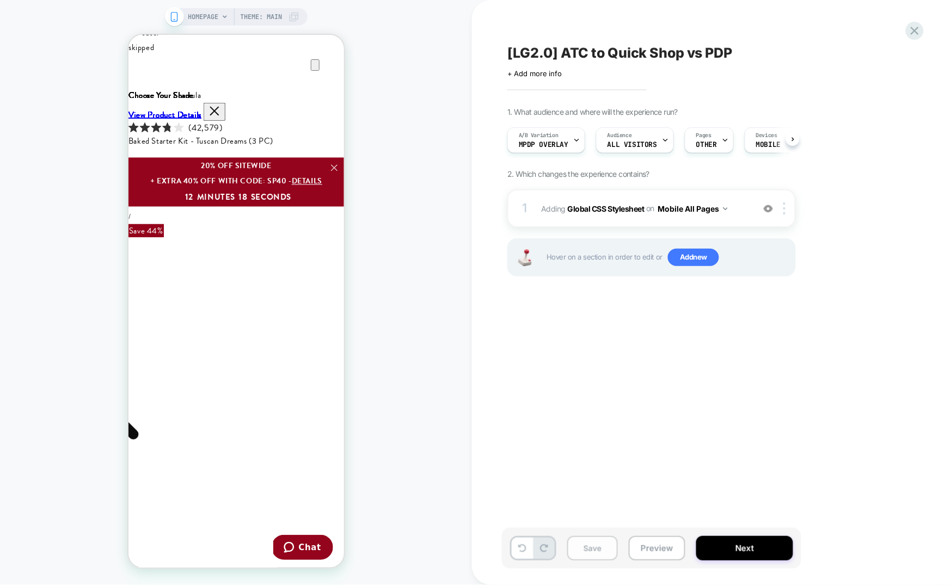
click at [590, 555] on button "Save" at bounding box center [592, 548] width 51 height 24
click at [578, 138] on icon at bounding box center [576, 140] width 7 height 7
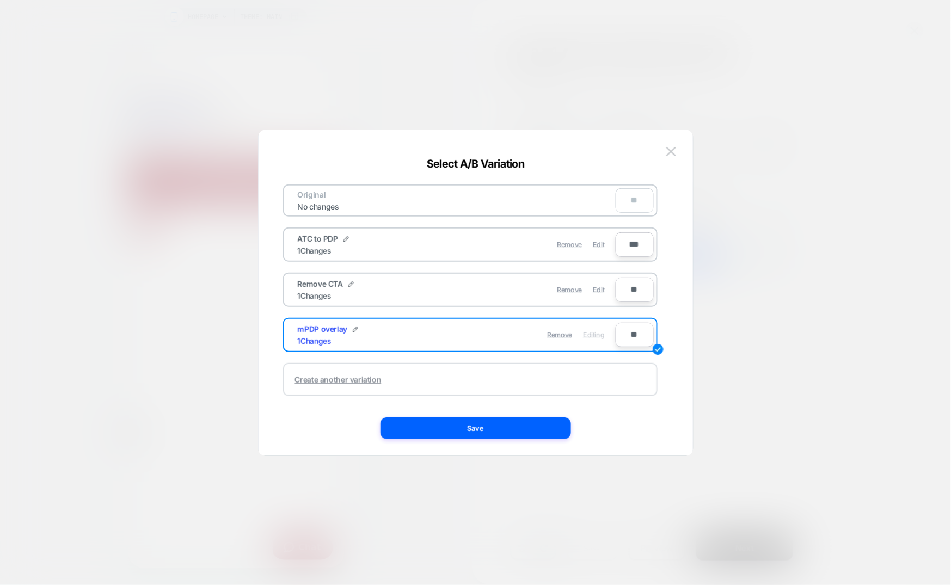
scroll to position [0, 0]
click at [484, 429] on button "Save" at bounding box center [475, 428] width 190 height 22
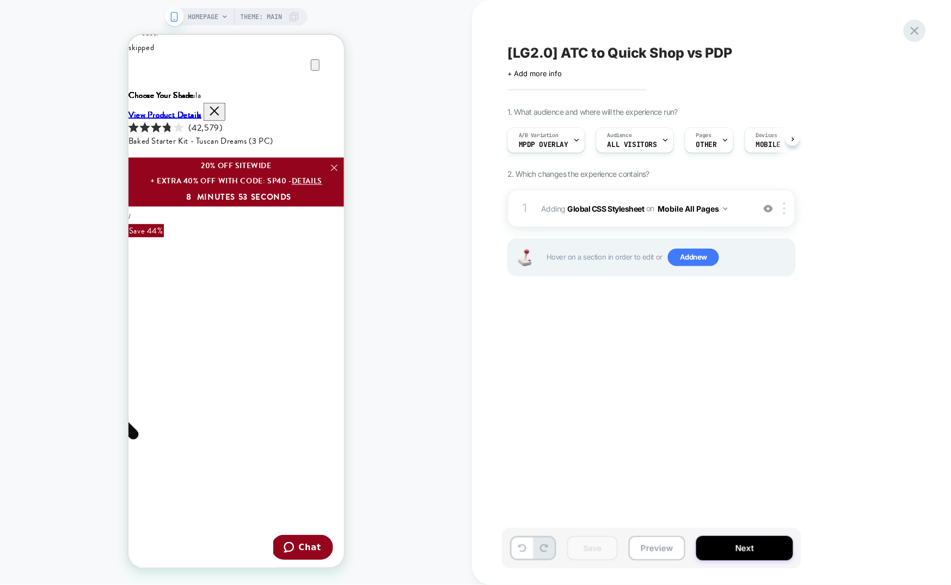
click at [912, 26] on icon at bounding box center [914, 30] width 15 height 15
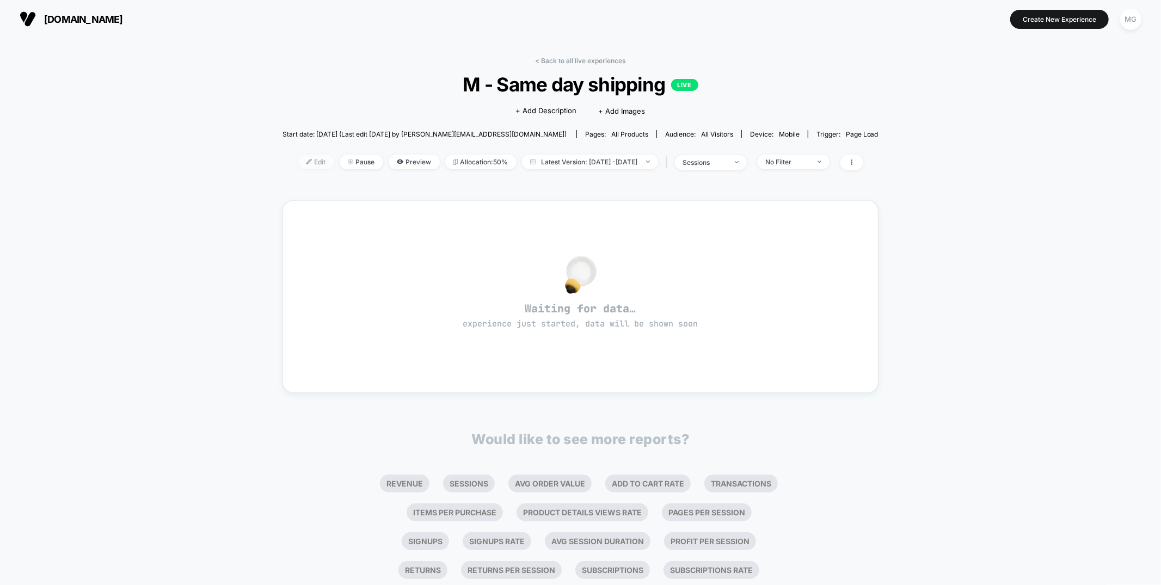
click at [298, 162] on span "Edit" at bounding box center [316, 162] width 36 height 15
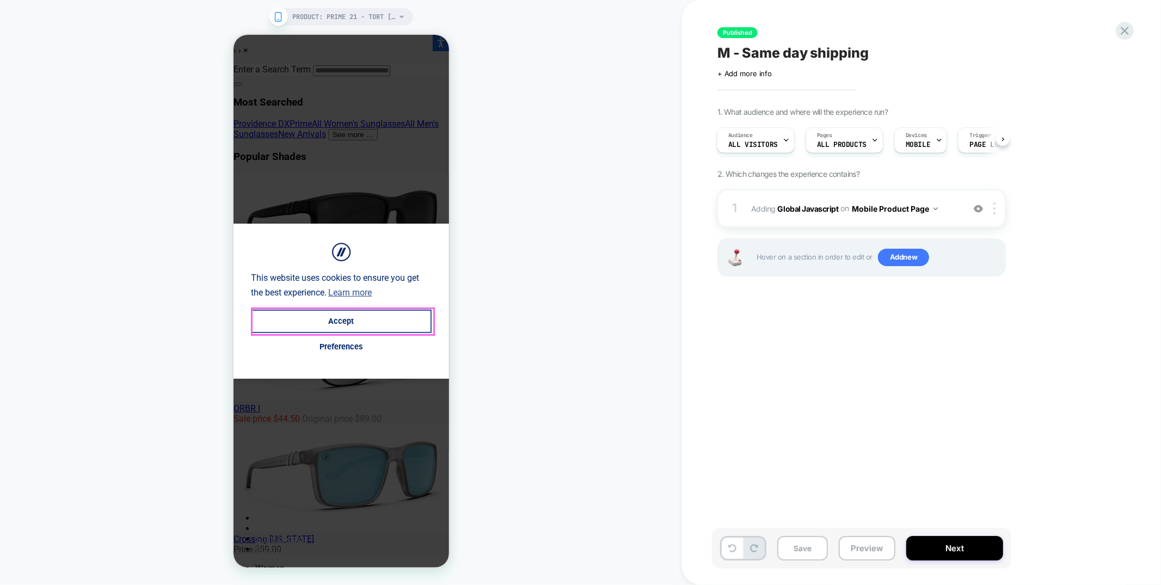
click at [338, 325] on button "Accept" at bounding box center [340, 320] width 181 height 23
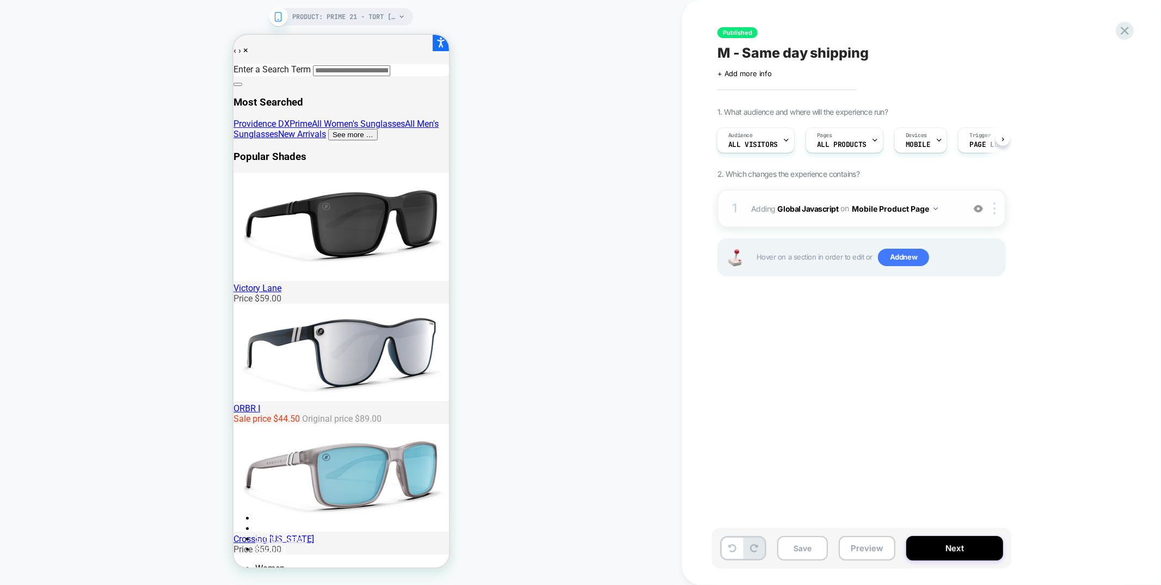
click at [876, 214] on button "Mobile Product Page" at bounding box center [895, 209] width 86 height 16
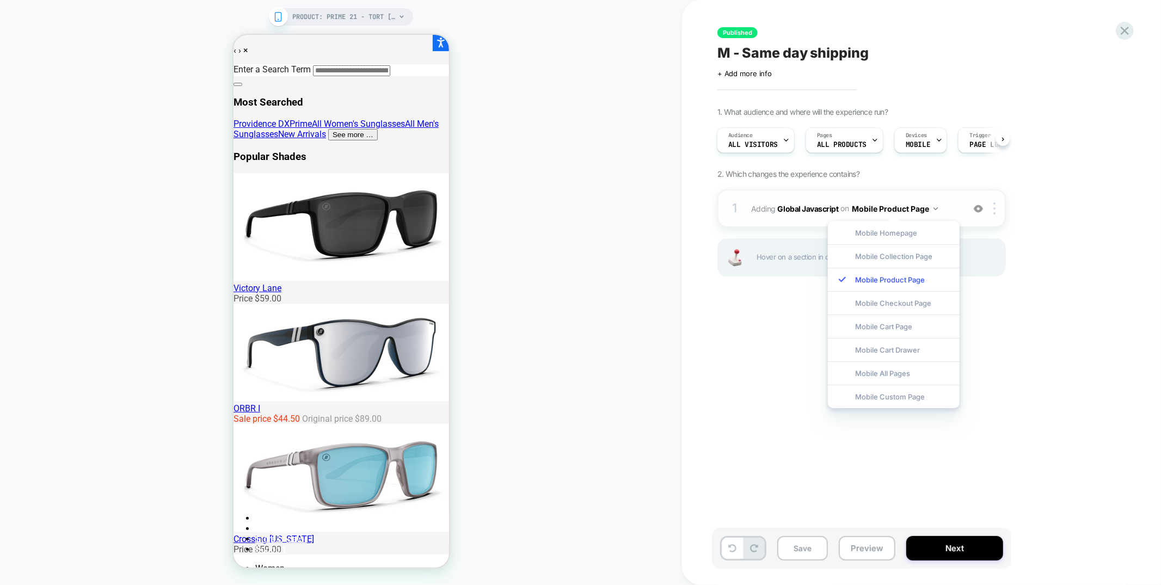
click at [820, 222] on div "1 Adding Global Javascript on Mobile Product Page Add Before Add After Copy to …" at bounding box center [861, 208] width 288 height 38
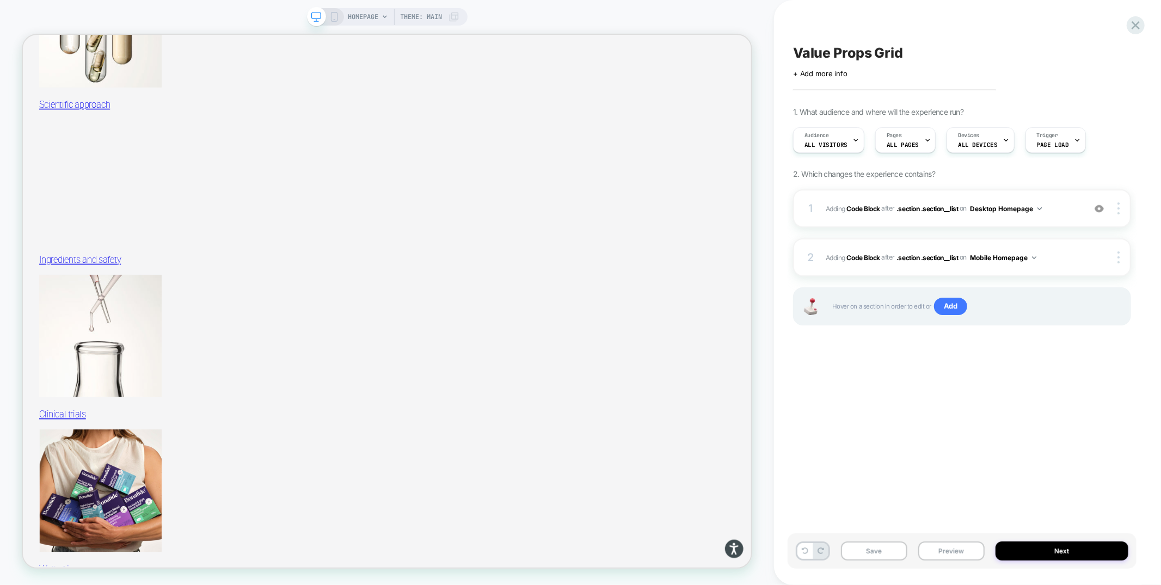
scroll to position [2615, 0]
